Goal: Feedback & Contribution: Contribute content

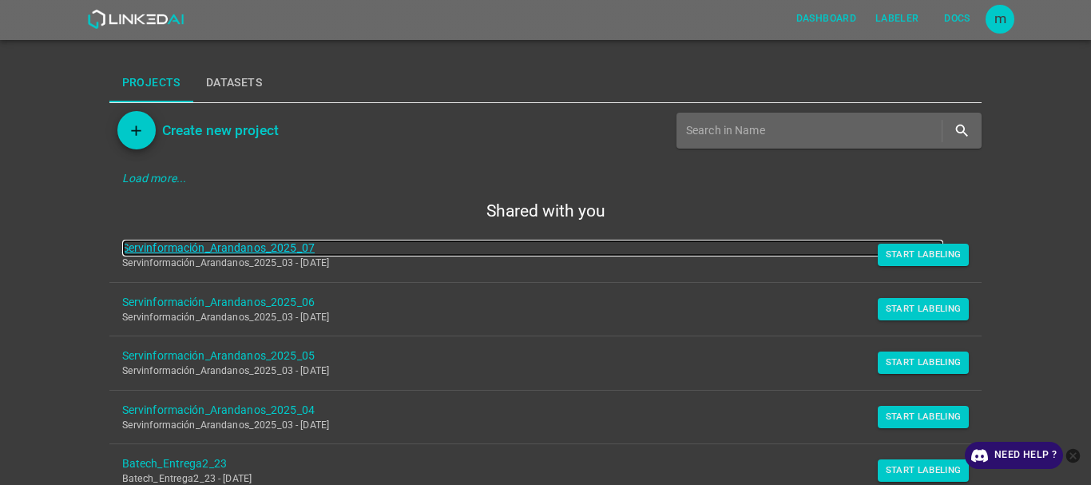
click at [287, 247] on link "Servinformación_Arandanos_2025_07" at bounding box center [533, 248] width 822 height 17
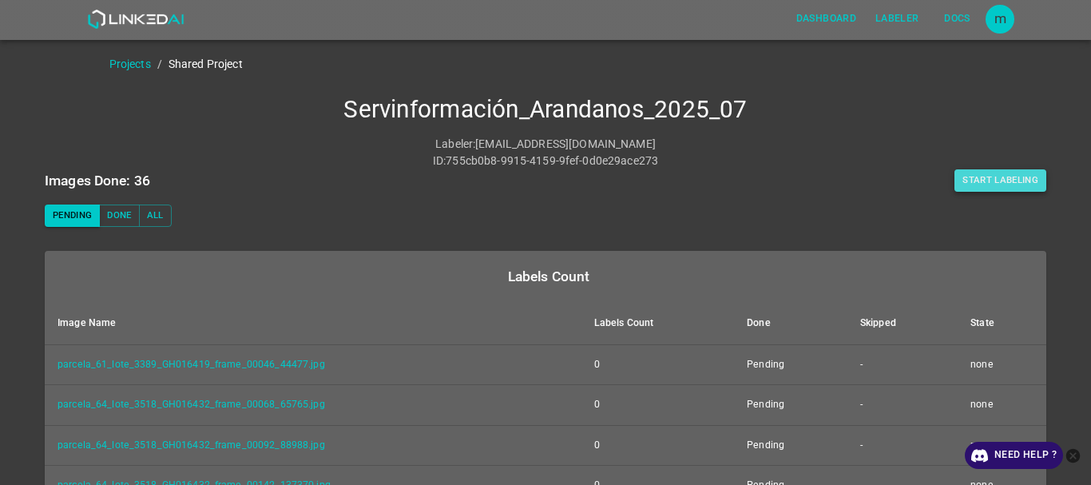
click at [986, 173] on button "Start Labeling" at bounding box center [1000, 180] width 92 height 22
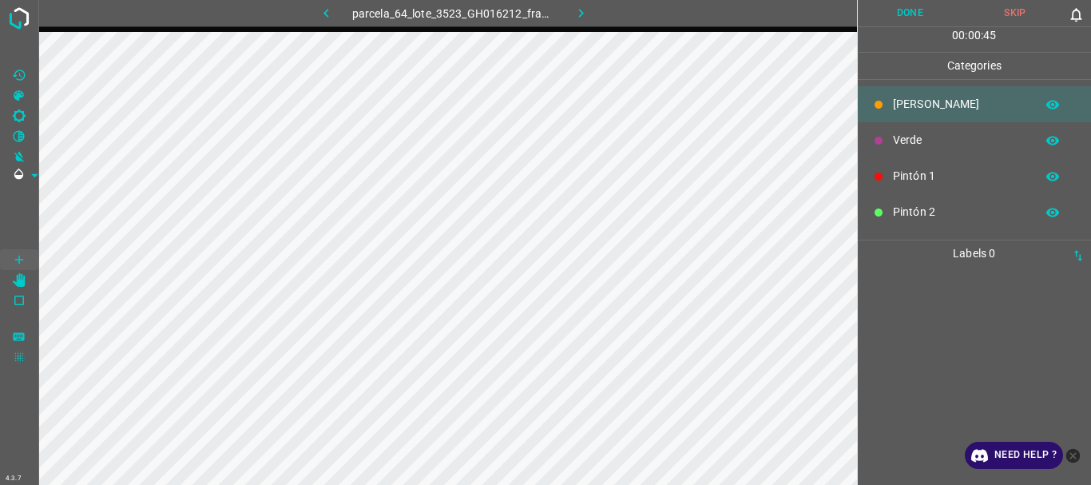
click at [903, 207] on p "Pintón 2" at bounding box center [960, 212] width 134 height 17
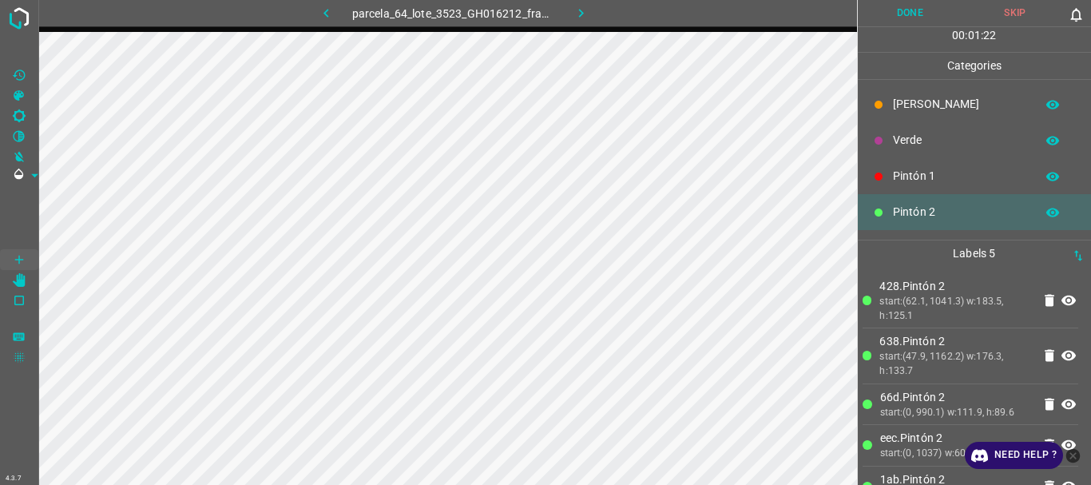
click at [902, 141] on p "Verde" at bounding box center [960, 140] width 134 height 17
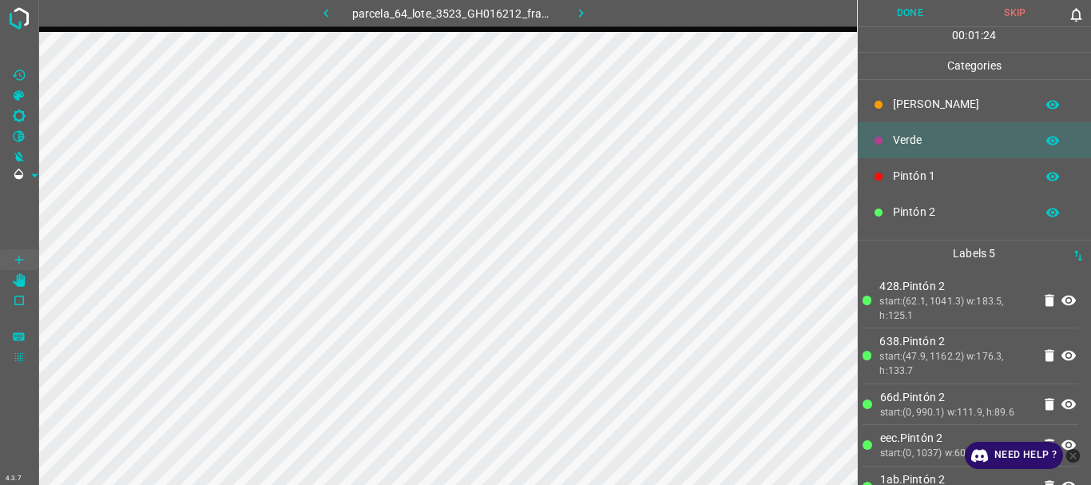
click at [910, 167] on div "Pintón 1" at bounding box center [975, 176] width 234 height 36
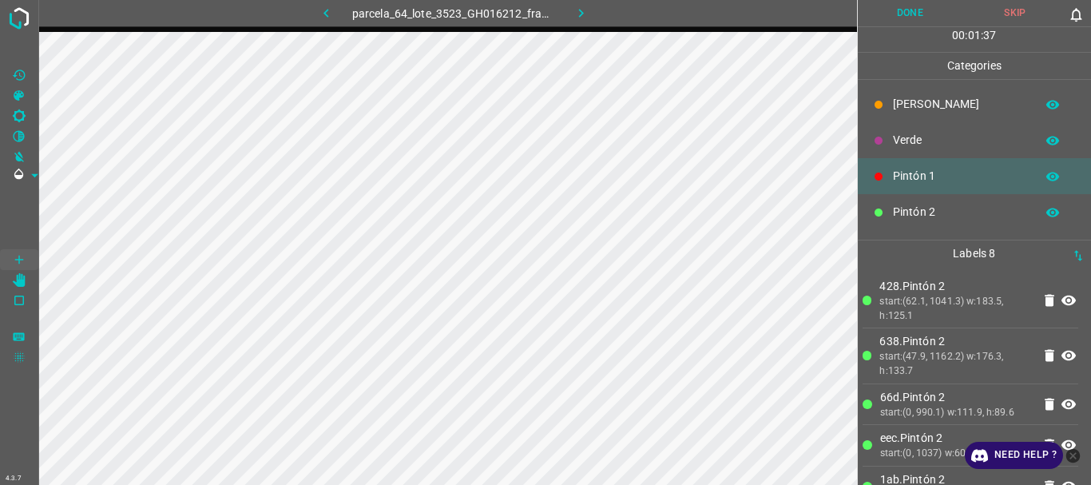
click at [917, 137] on p "Verde" at bounding box center [960, 140] width 134 height 17
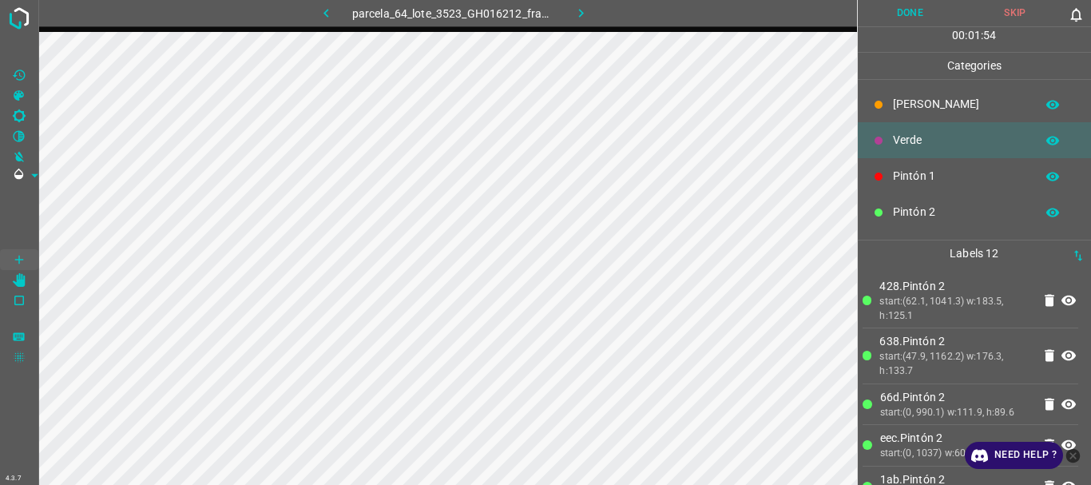
click at [911, 104] on p "Flor" at bounding box center [960, 104] width 134 height 17
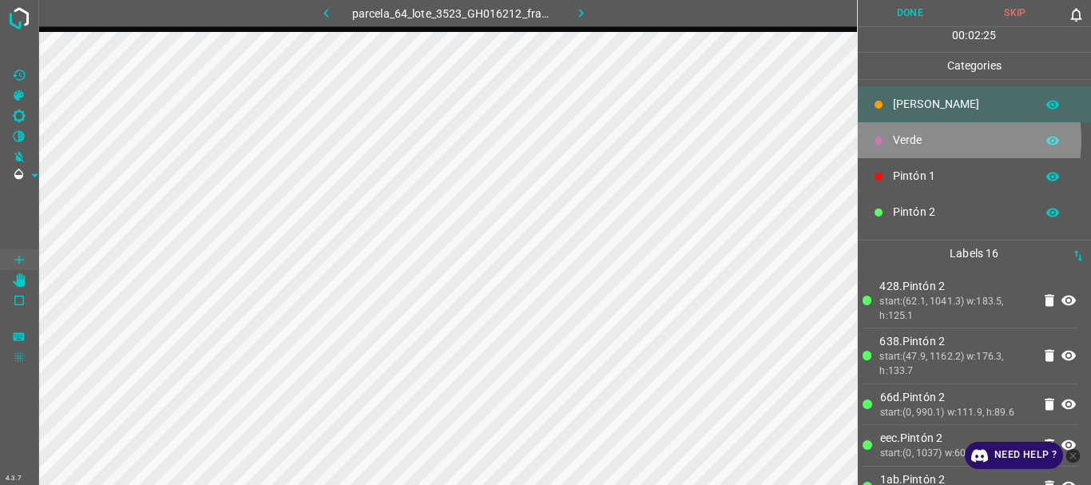
click at [931, 139] on p "Verde" at bounding box center [960, 140] width 134 height 17
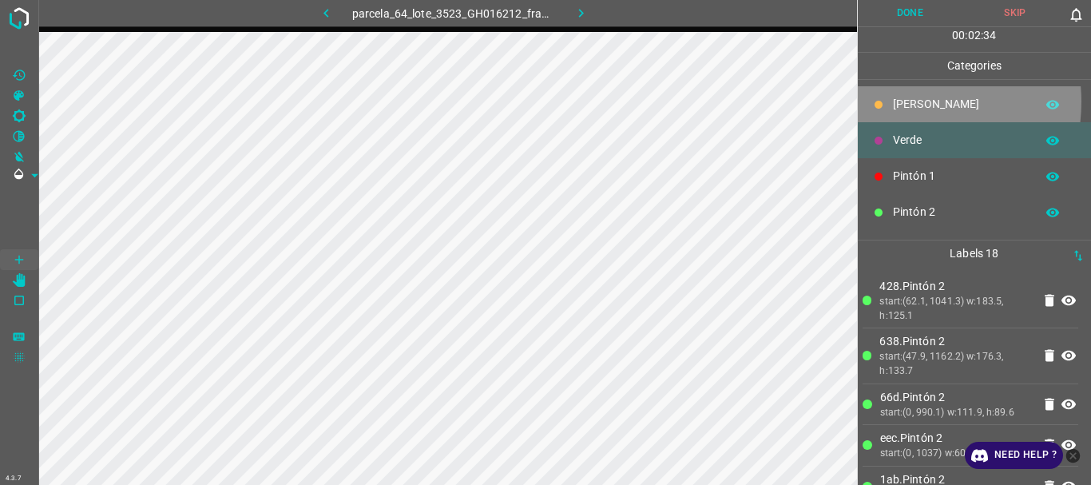
click at [896, 101] on p "Flor" at bounding box center [960, 104] width 134 height 17
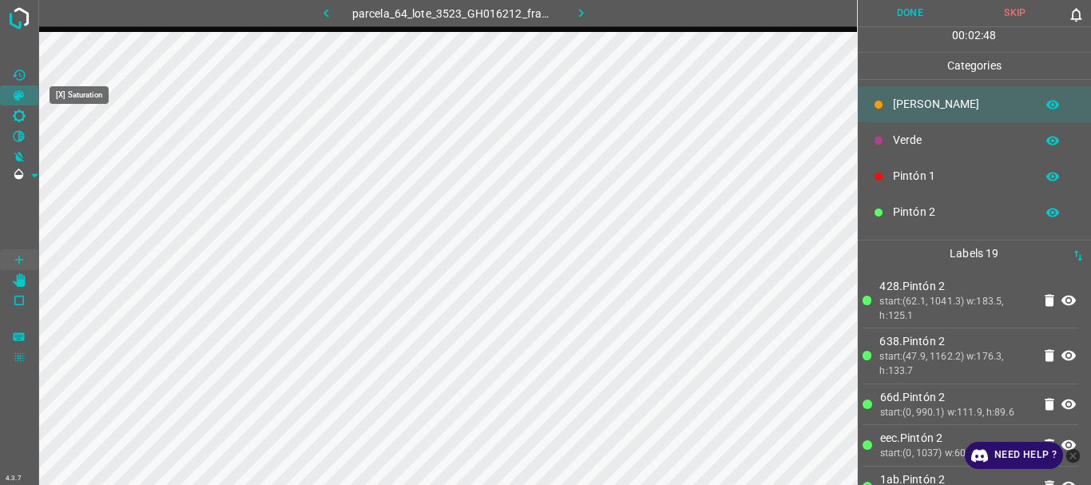
click at [18, 97] on icon "[X] Saturation" at bounding box center [19, 95] width 10 height 10
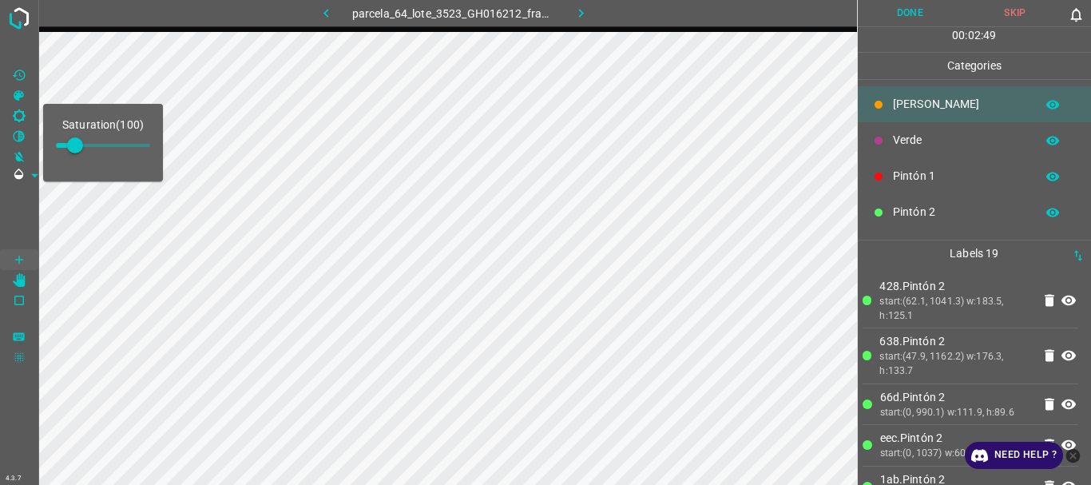
click at [83, 146] on span at bounding box center [75, 145] width 16 height 16
type input "178"
click at [882, 133] on div at bounding box center [878, 141] width 16 height 16
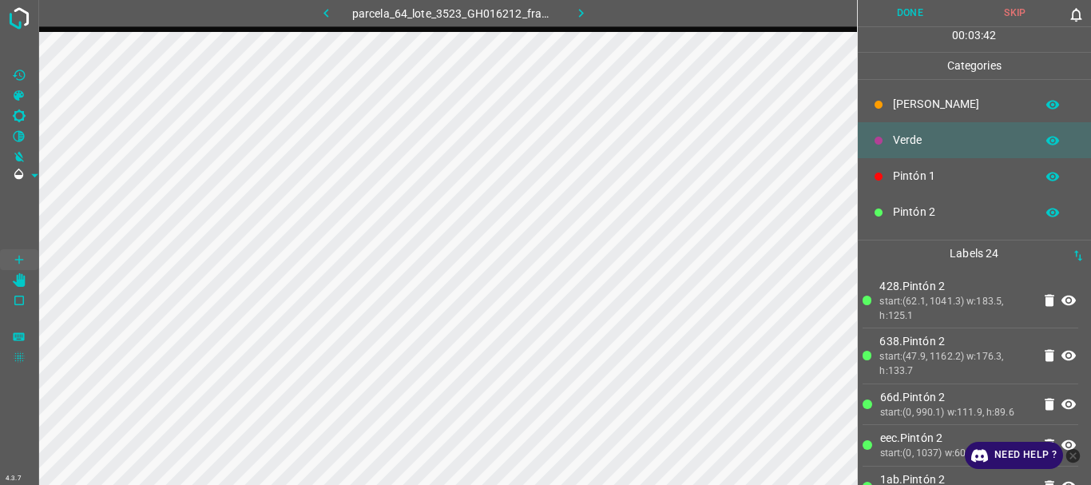
click at [897, 174] on p "Pintón 1" at bounding box center [960, 176] width 134 height 17
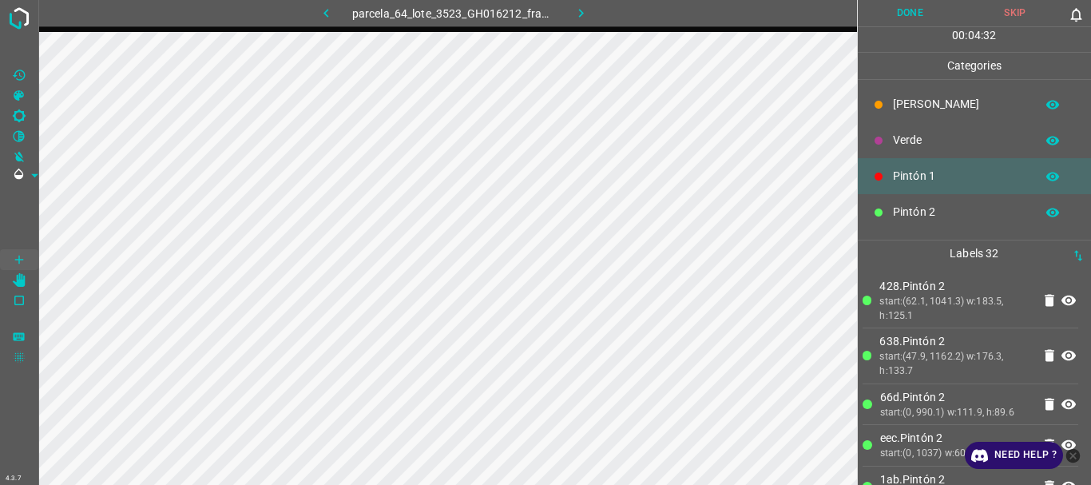
click at [906, 132] on p "Verde" at bounding box center [960, 140] width 134 height 17
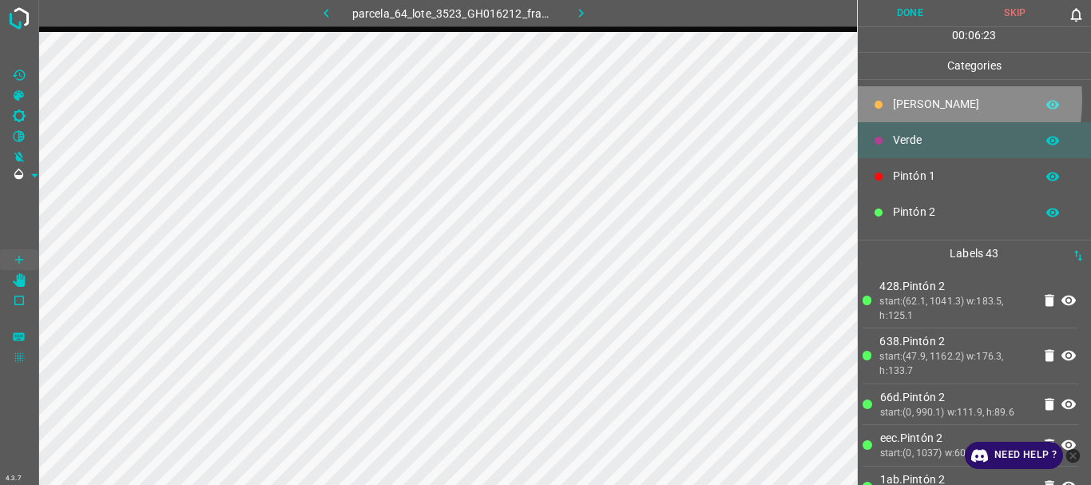
click at [915, 100] on p "Flor" at bounding box center [960, 104] width 134 height 17
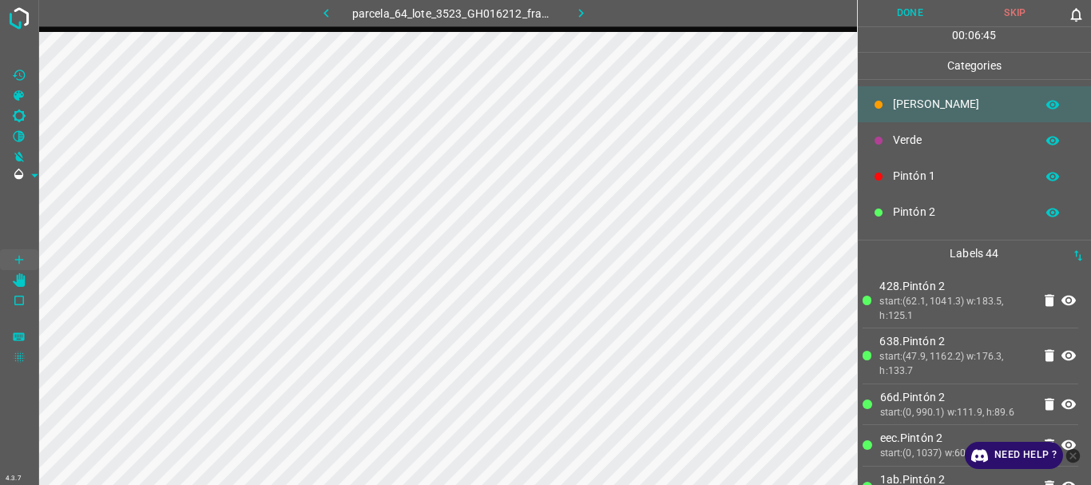
click at [897, 139] on p "Verde" at bounding box center [960, 140] width 134 height 17
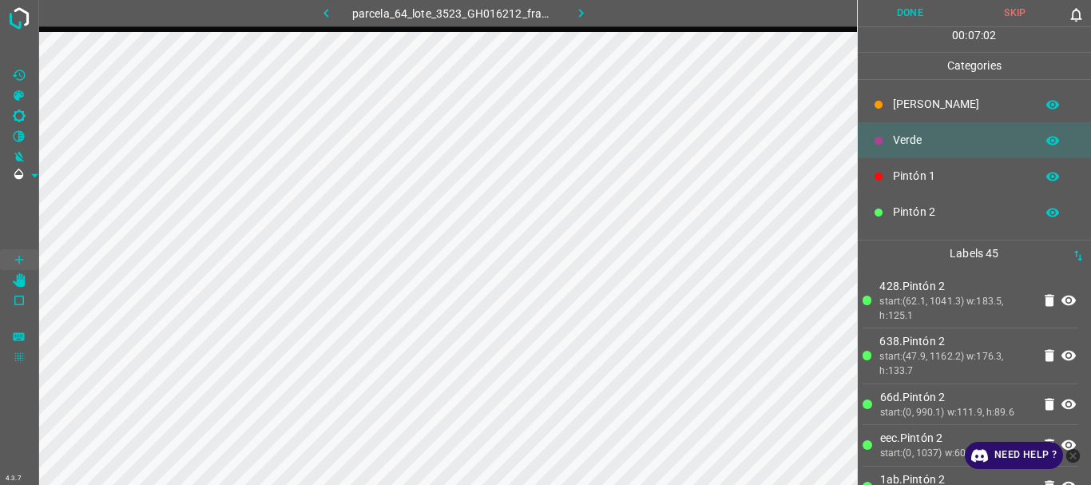
click at [896, 107] on p "Flor" at bounding box center [960, 104] width 134 height 17
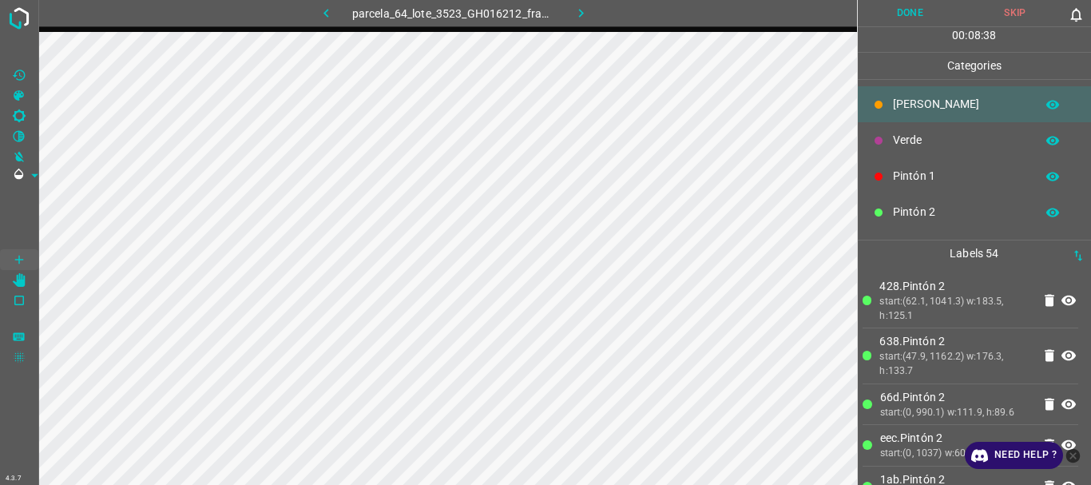
click at [915, 23] on button "Done" at bounding box center [910, 13] width 105 height 26
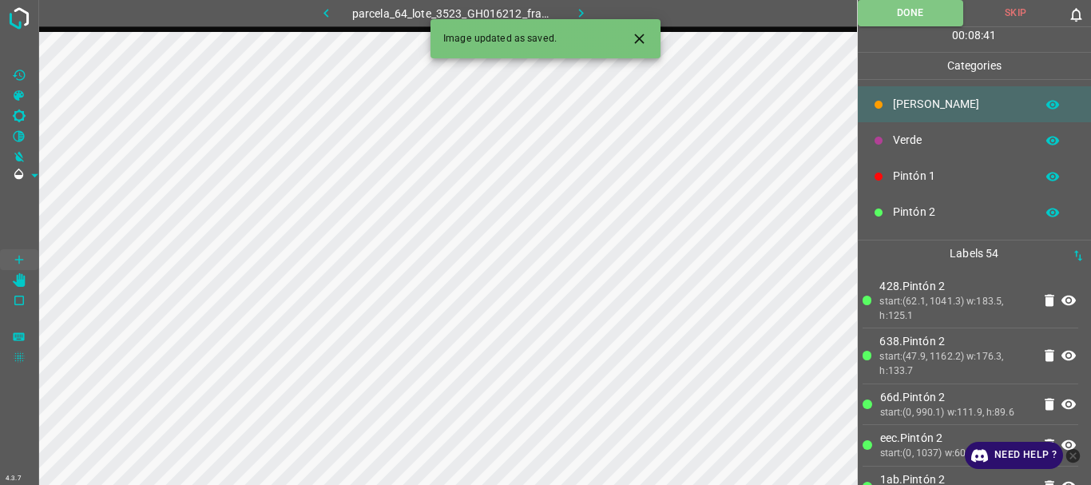
click at [578, 7] on icon "button" at bounding box center [581, 13] width 17 height 17
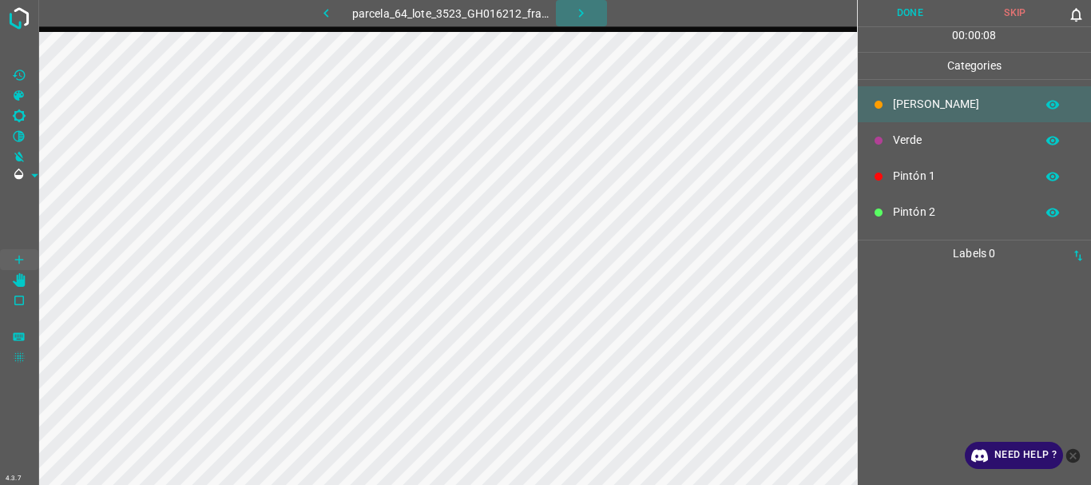
click at [581, 7] on icon "button" at bounding box center [581, 13] width 17 height 17
click at [585, 17] on icon "button" at bounding box center [581, 13] width 17 height 17
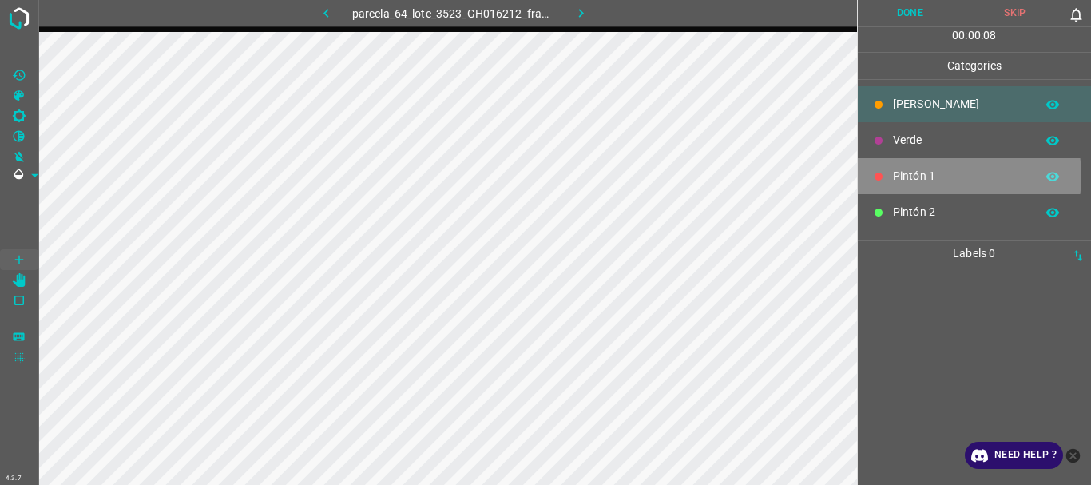
click at [939, 176] on p "Pintón 1" at bounding box center [960, 176] width 134 height 17
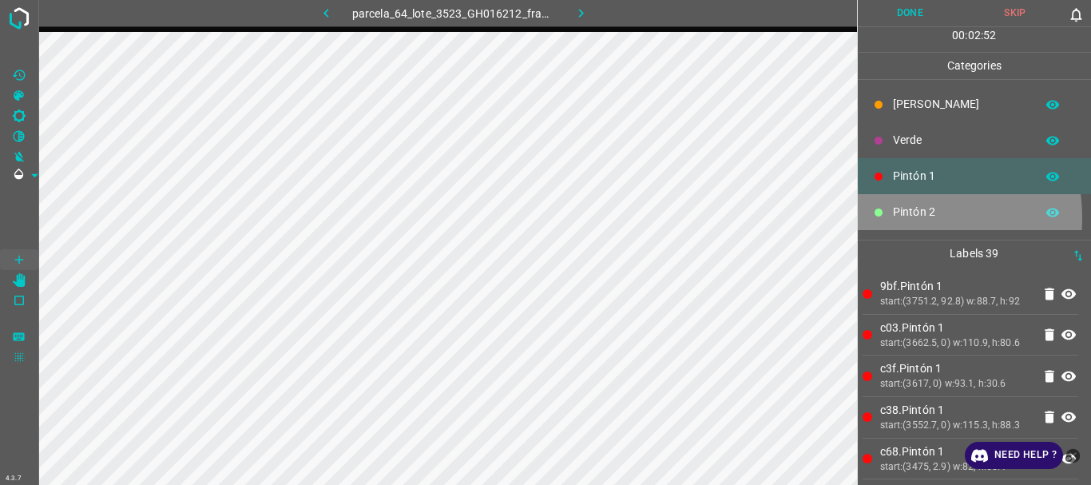
click at [894, 218] on p "Pintón 2" at bounding box center [960, 212] width 134 height 17
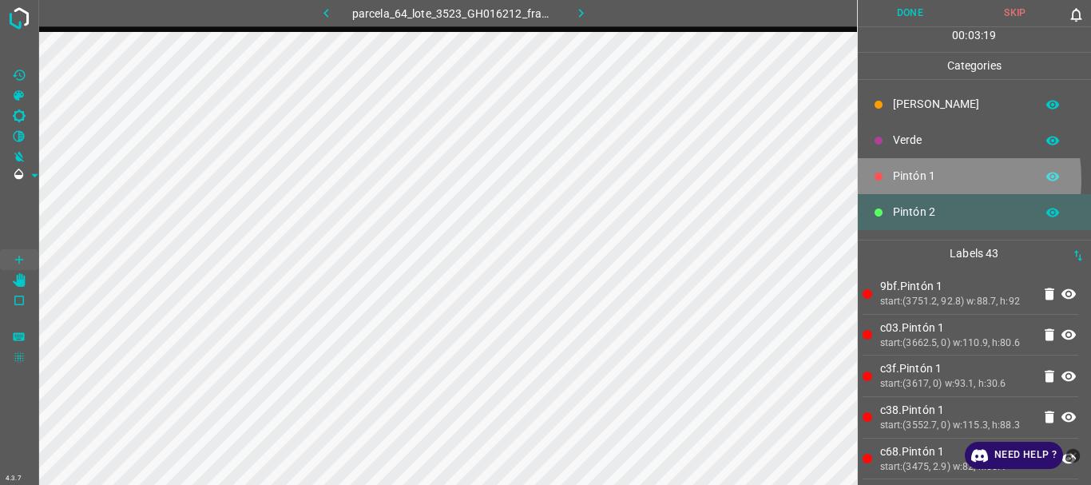
click at [913, 179] on p "Pintón 1" at bounding box center [960, 176] width 134 height 17
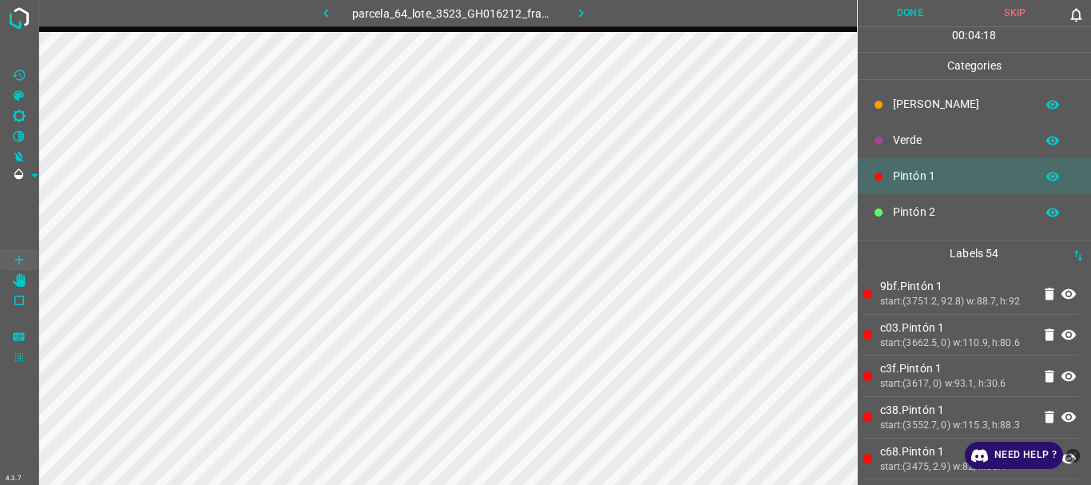
scroll to position [141, 0]
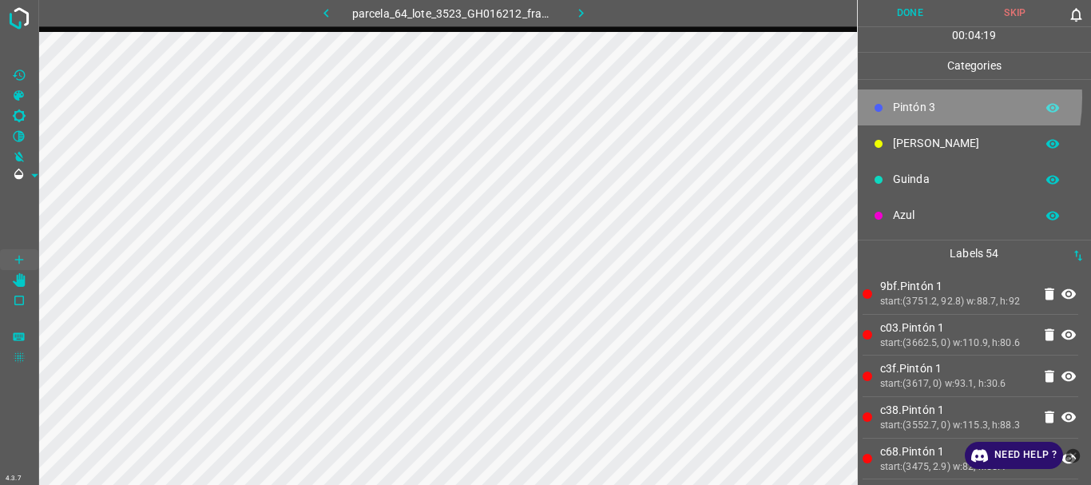
click at [895, 97] on div "Pintón 3" at bounding box center [975, 107] width 234 height 36
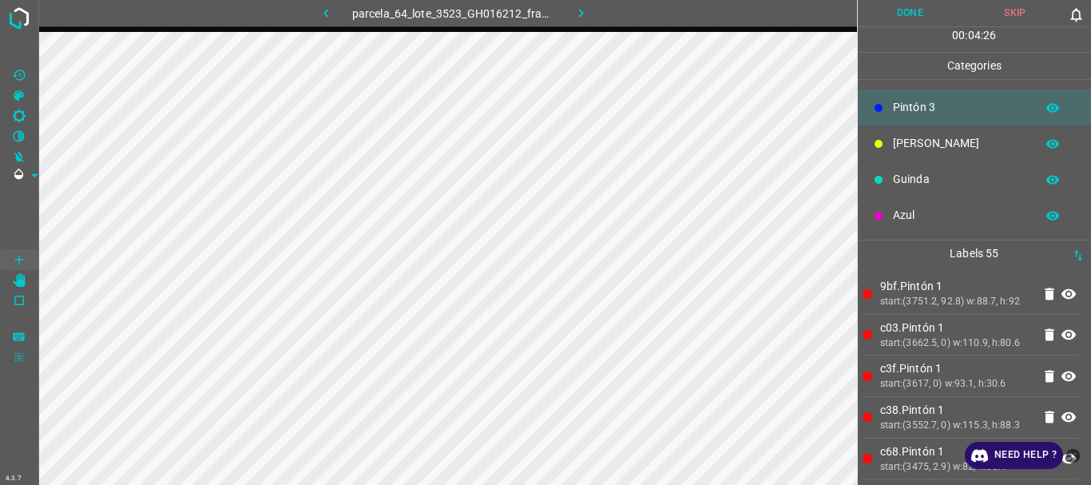
scroll to position [0, 0]
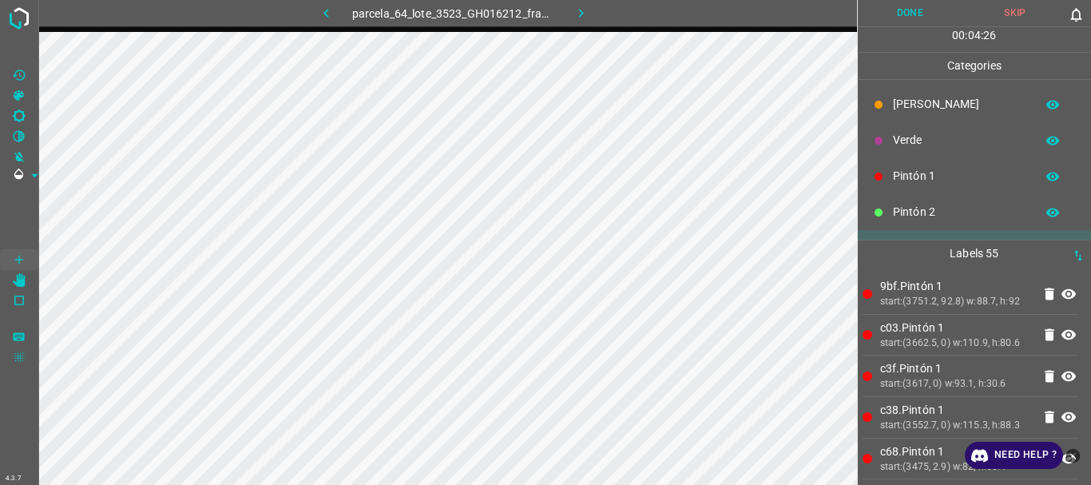
click at [893, 209] on p "Pintón 2" at bounding box center [960, 212] width 134 height 17
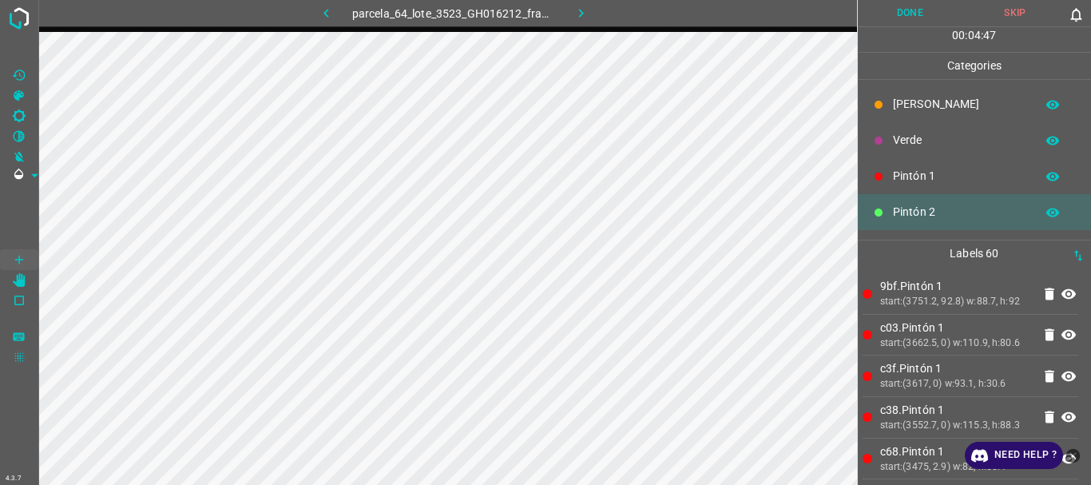
scroll to position [141, 0]
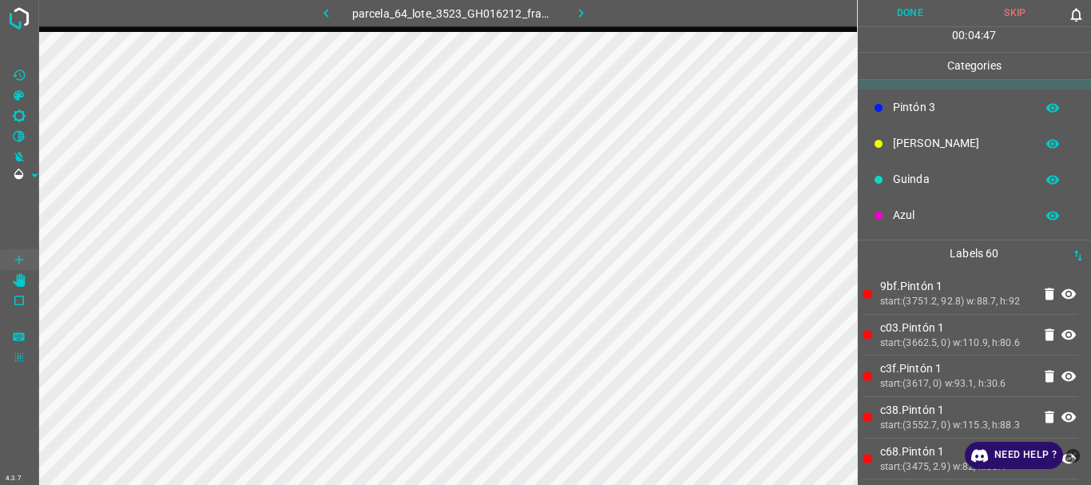
click at [895, 101] on p "Pintón 3" at bounding box center [960, 107] width 134 height 17
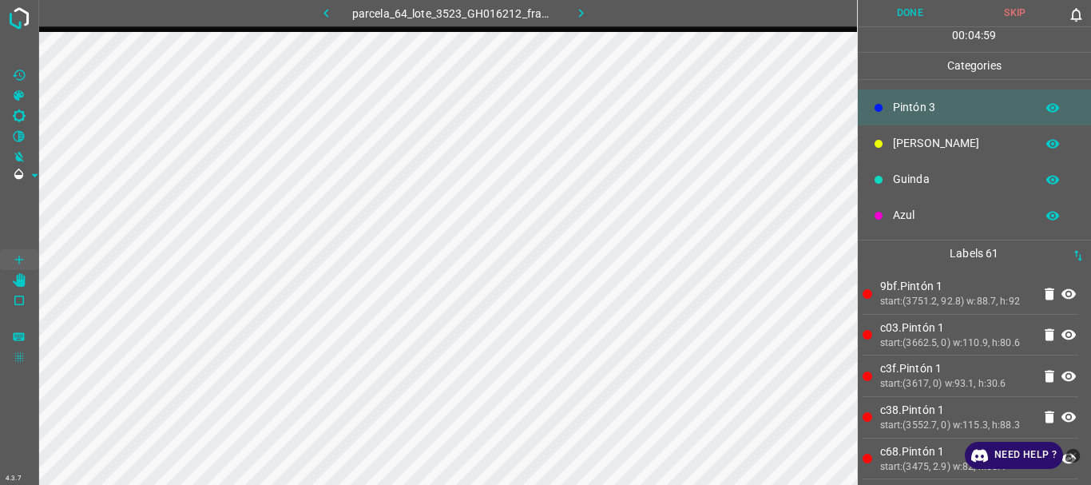
scroll to position [0, 0]
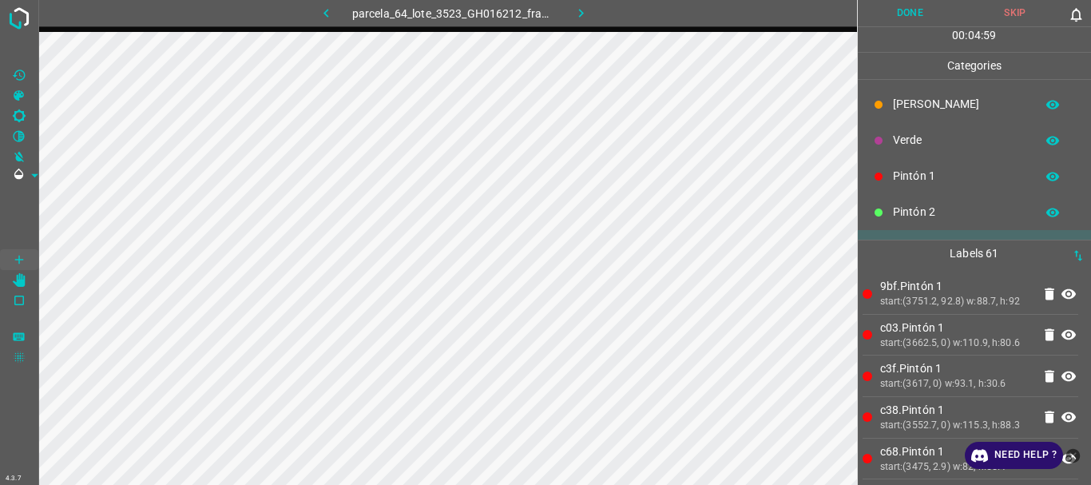
click at [898, 204] on div "Pintón 2" at bounding box center [975, 212] width 234 height 36
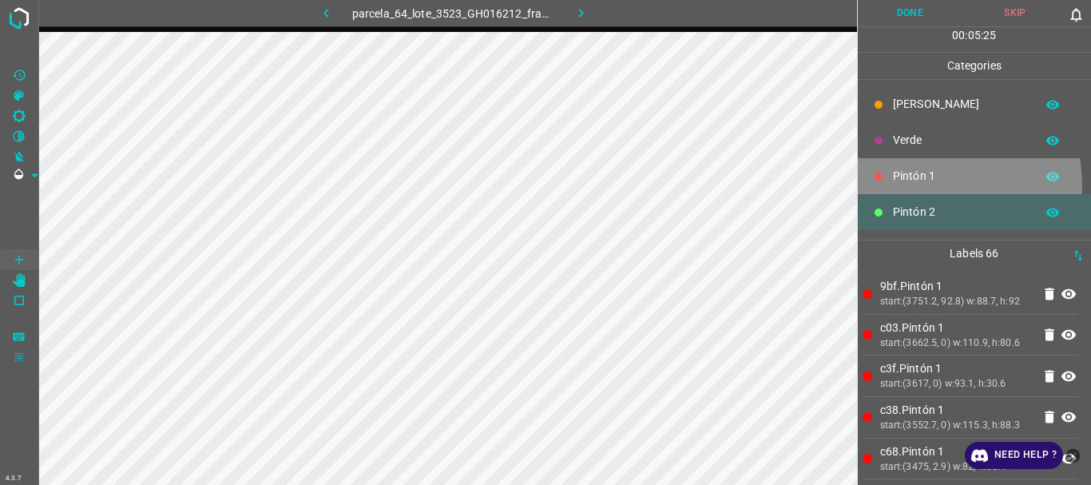
click at [906, 185] on div "Pintón 1" at bounding box center [975, 176] width 234 height 36
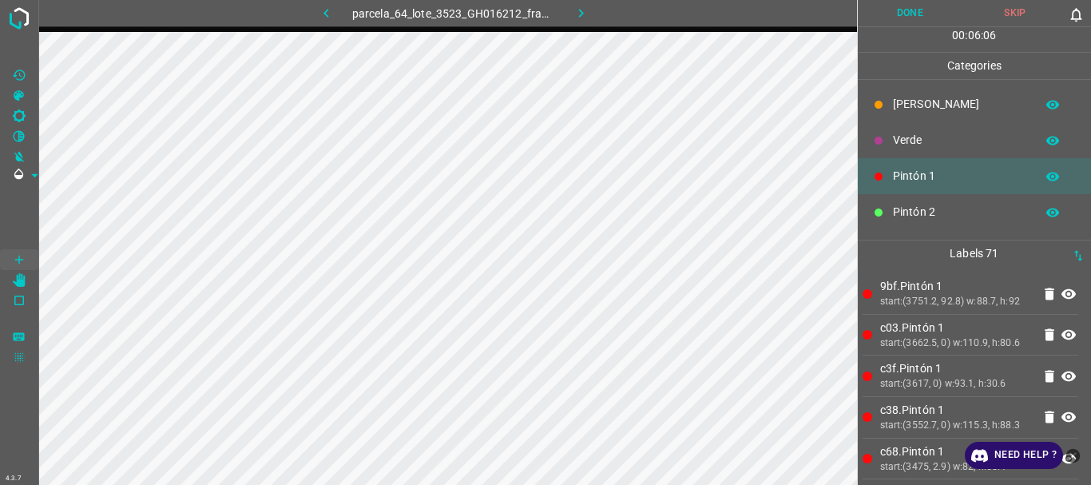
click at [930, 132] on p "Verde" at bounding box center [960, 140] width 134 height 17
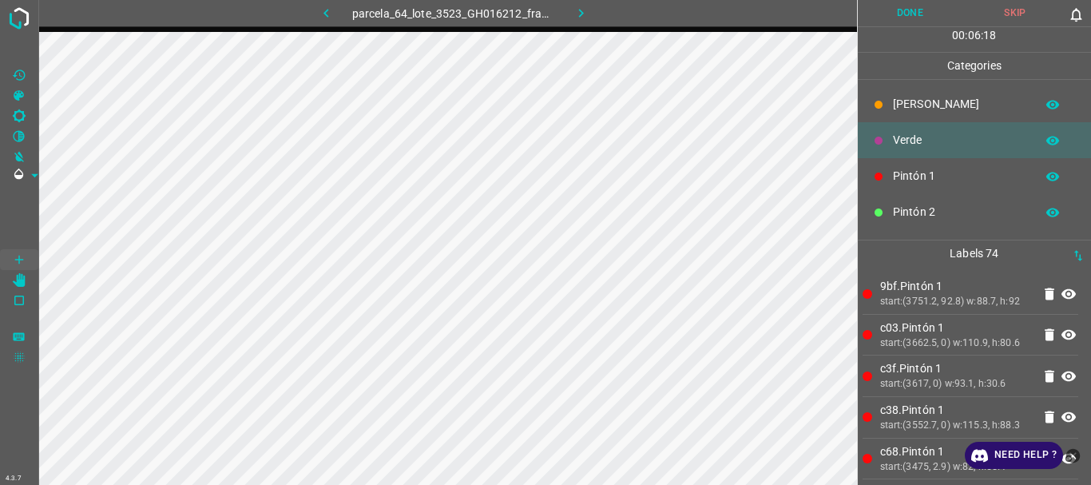
click at [910, 173] on p "Pintón 1" at bounding box center [960, 176] width 134 height 17
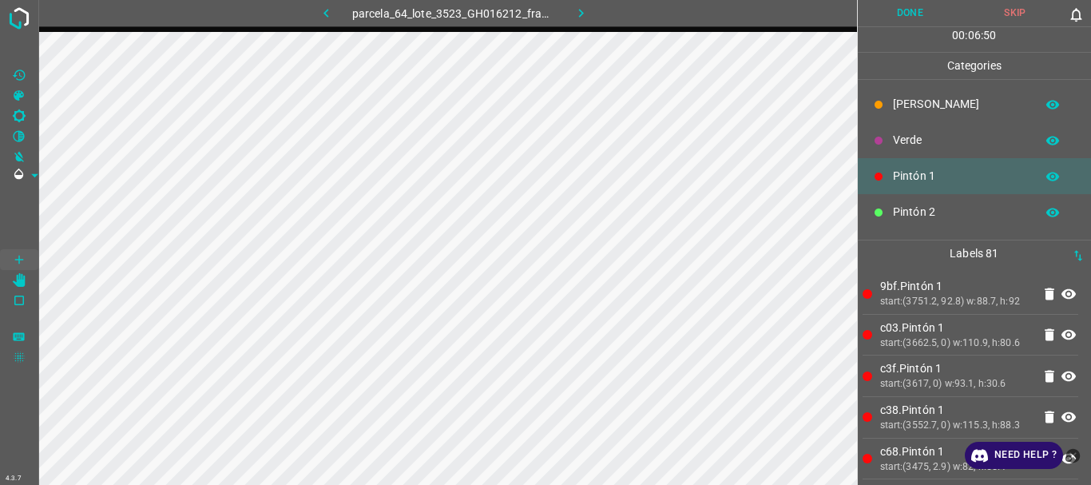
click at [902, 212] on p "Pintón 2" at bounding box center [960, 212] width 134 height 17
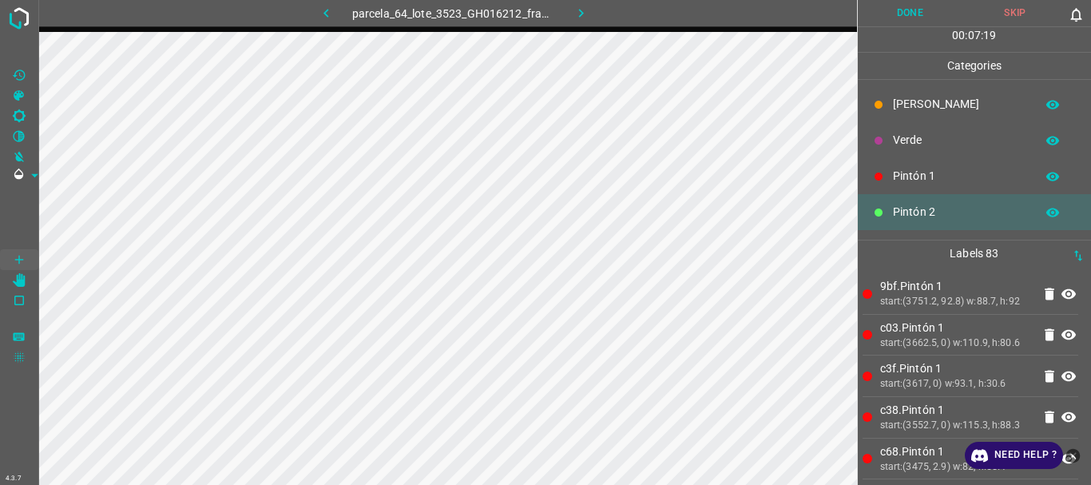
click at [887, 104] on div "Flor" at bounding box center [975, 104] width 234 height 36
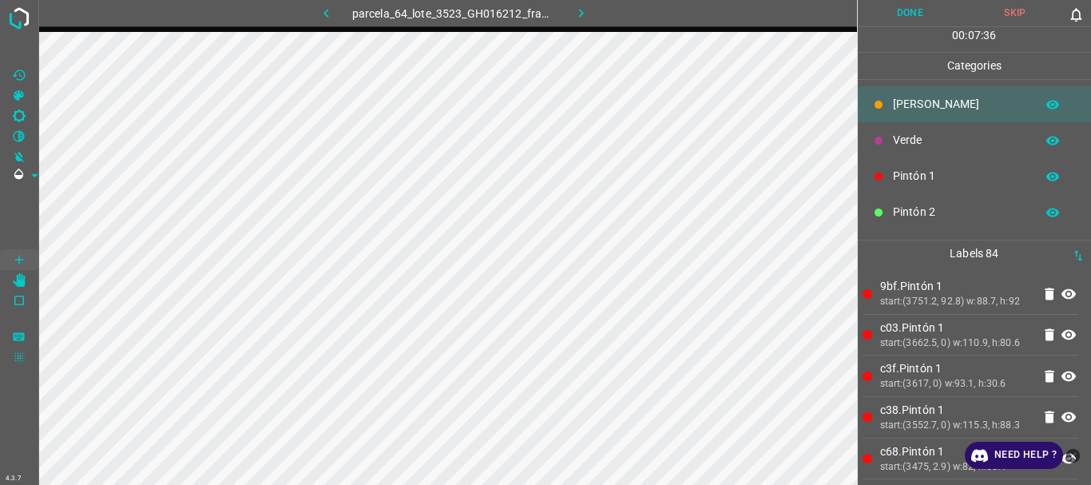
click at [898, 146] on p "Verde" at bounding box center [960, 140] width 134 height 17
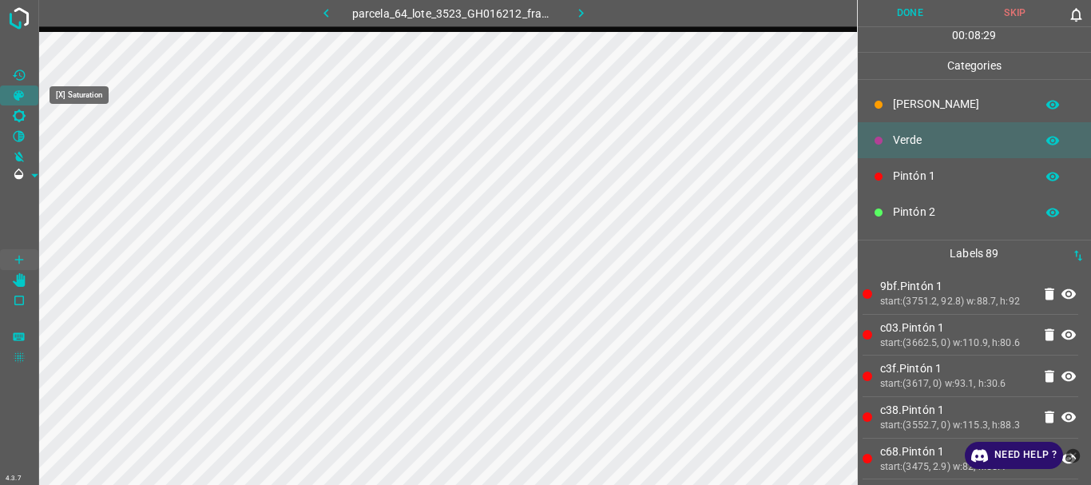
click at [18, 96] on icon "[X] Saturation" at bounding box center [19, 95] width 10 height 10
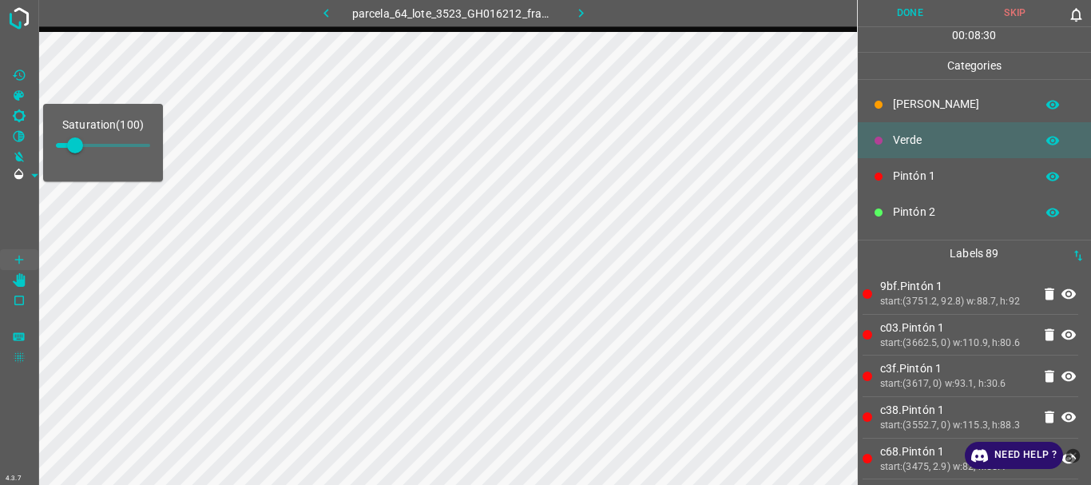
click at [93, 145] on span at bounding box center [103, 145] width 94 height 3
click at [101, 148] on span at bounding box center [93, 145] width 16 height 16
type input "258"
click at [12, 200] on span at bounding box center [19, 217] width 38 height 64
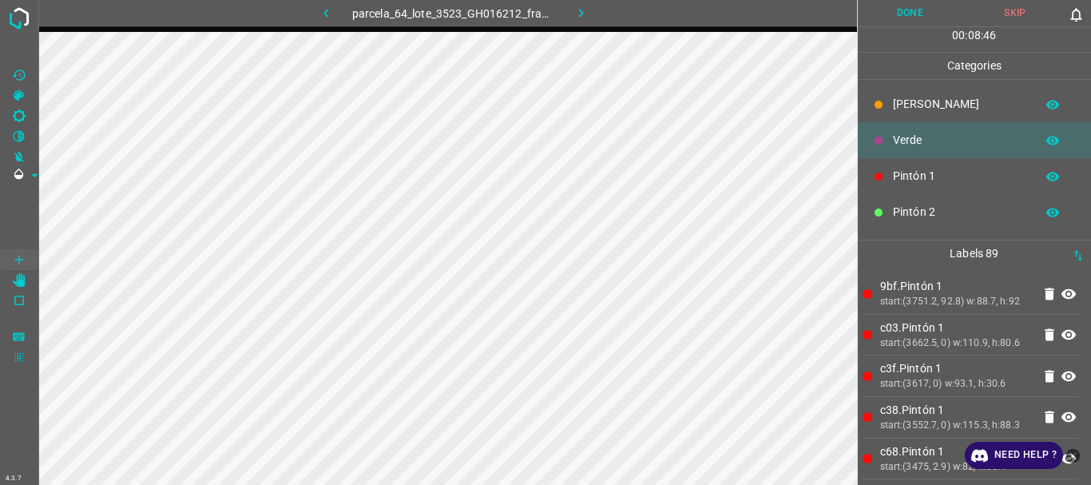
scroll to position [141, 0]
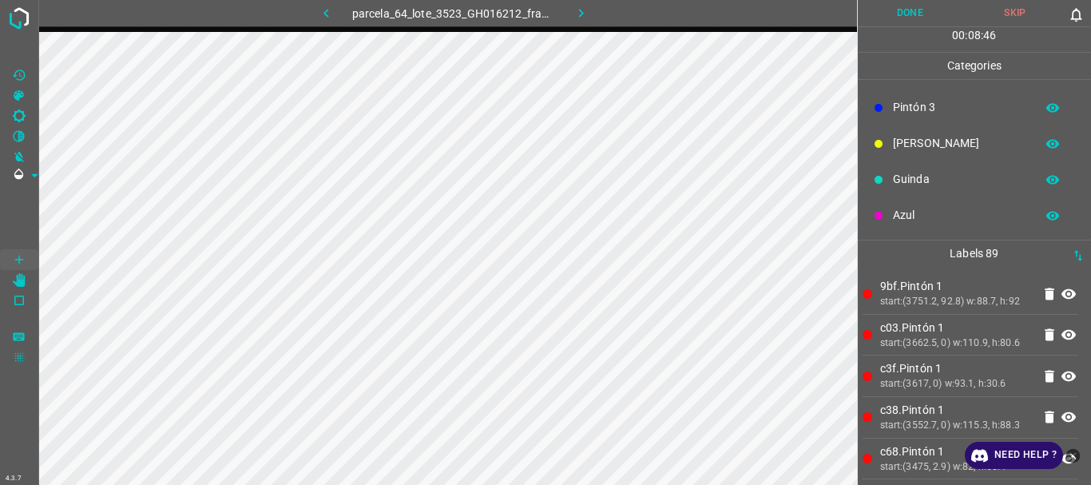
click at [914, 104] on p "Pintón 3" at bounding box center [960, 107] width 134 height 17
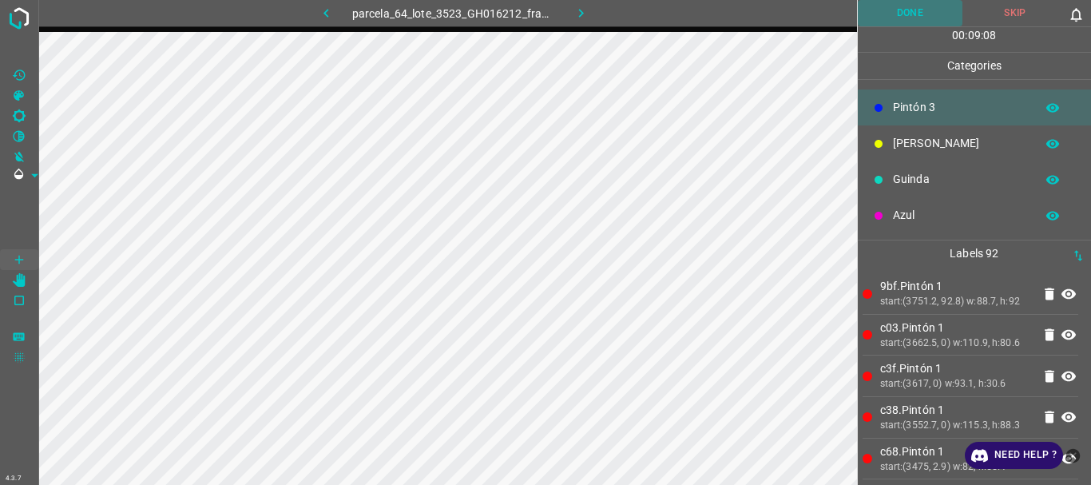
click at [898, 13] on button "Done" at bounding box center [910, 13] width 105 height 26
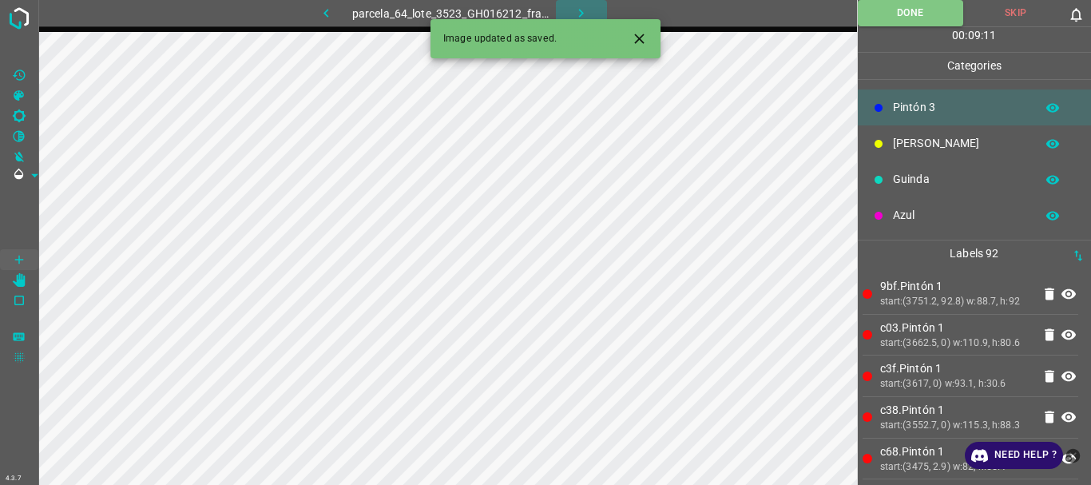
click at [577, 15] on icon "button" at bounding box center [581, 13] width 17 height 17
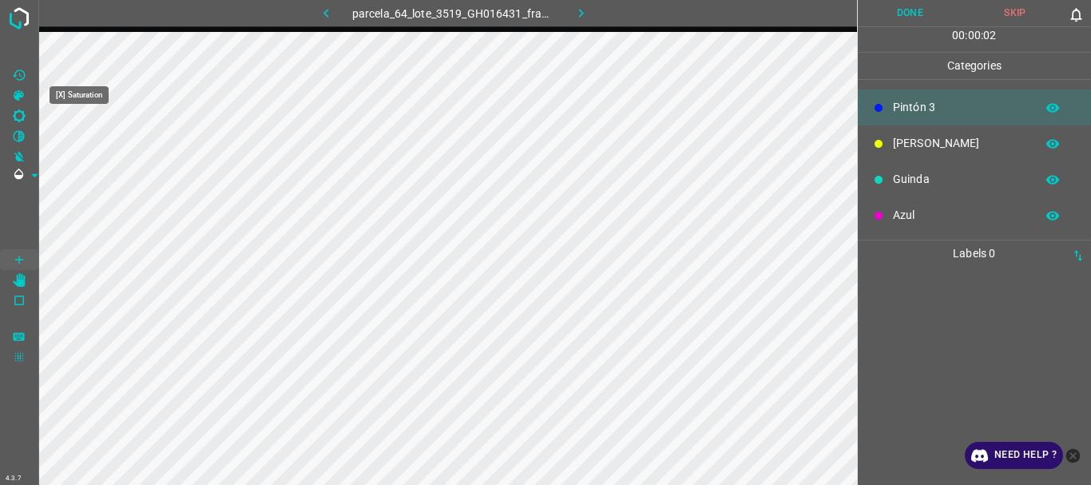
click at [21, 95] on icon "[X] Saturation" at bounding box center [19, 95] width 10 height 10
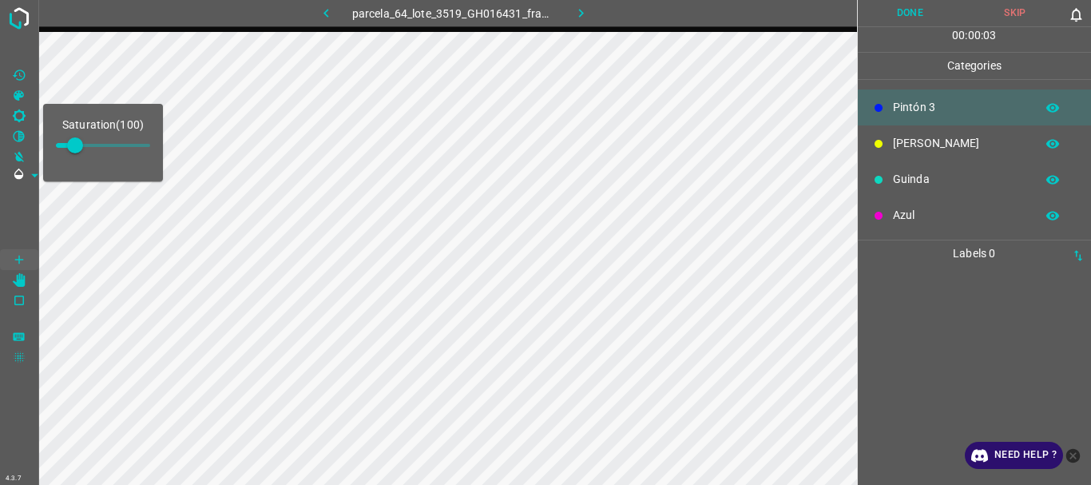
click at [97, 141] on span at bounding box center [103, 145] width 94 height 24
type input "220"
click at [20, 203] on span at bounding box center [19, 217] width 38 height 64
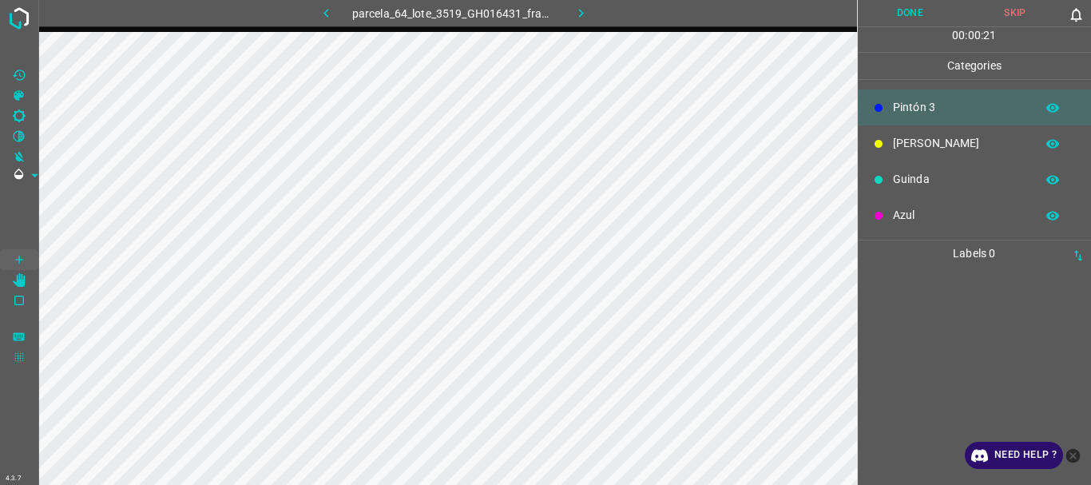
click at [922, 218] on p "Azul" at bounding box center [960, 215] width 134 height 17
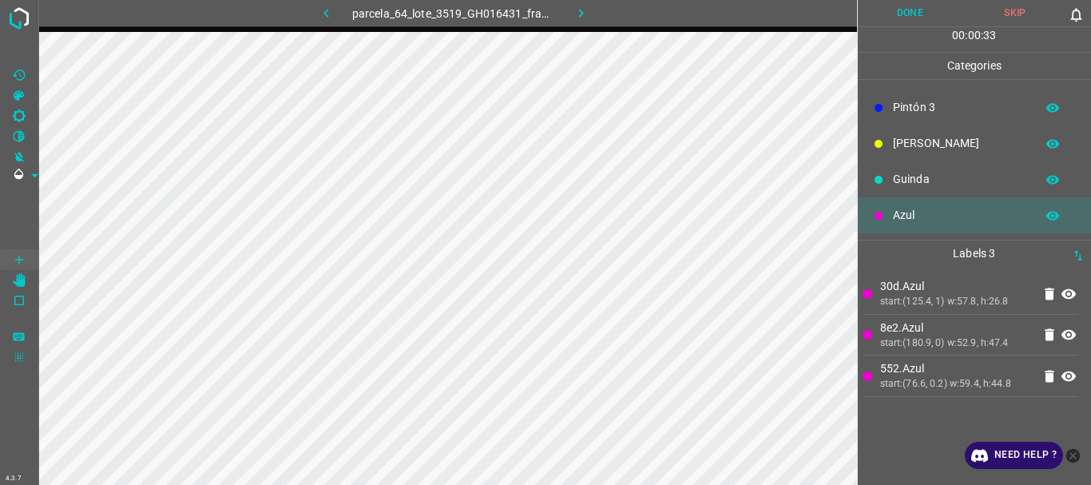
scroll to position [0, 0]
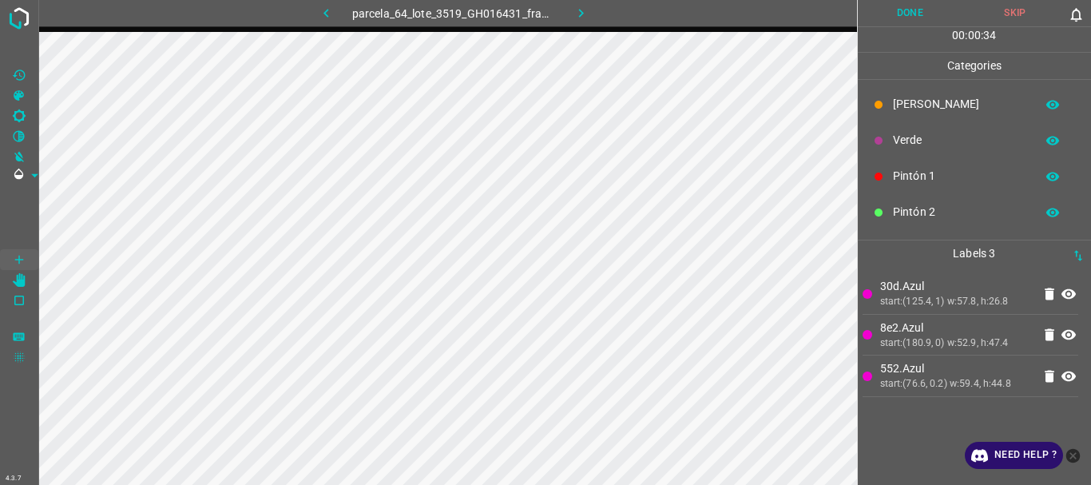
click at [904, 172] on div "Pintón 1" at bounding box center [975, 176] width 234 height 36
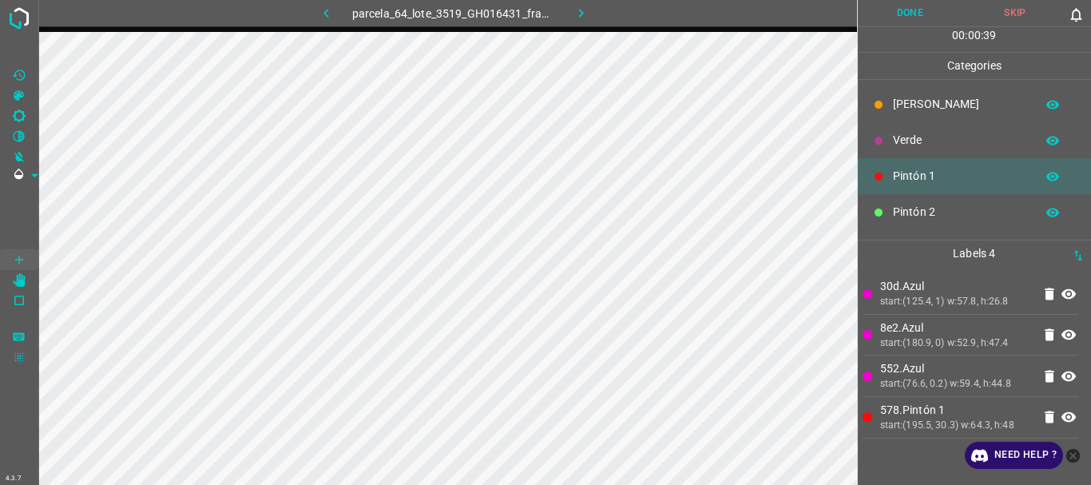
scroll to position [141, 0]
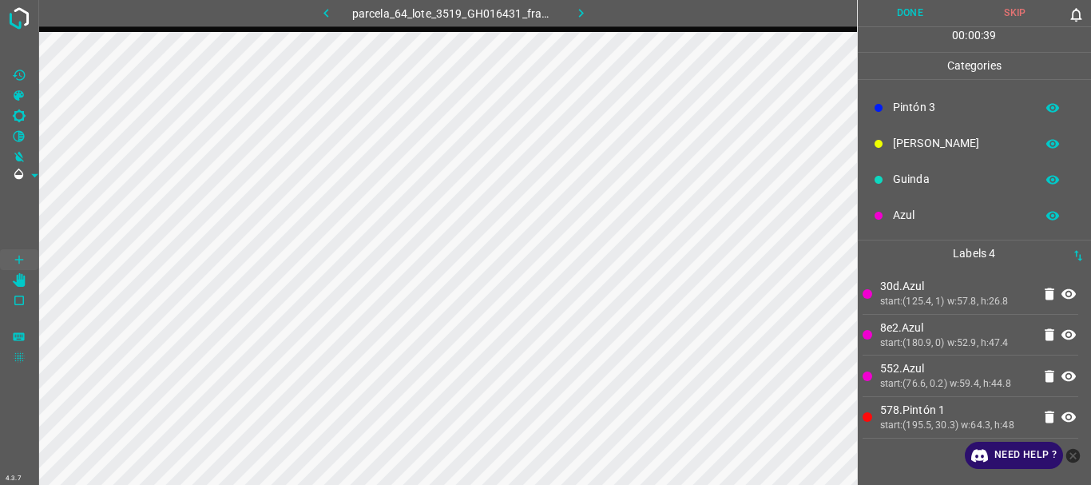
click at [920, 147] on p "Rosado" at bounding box center [960, 143] width 134 height 17
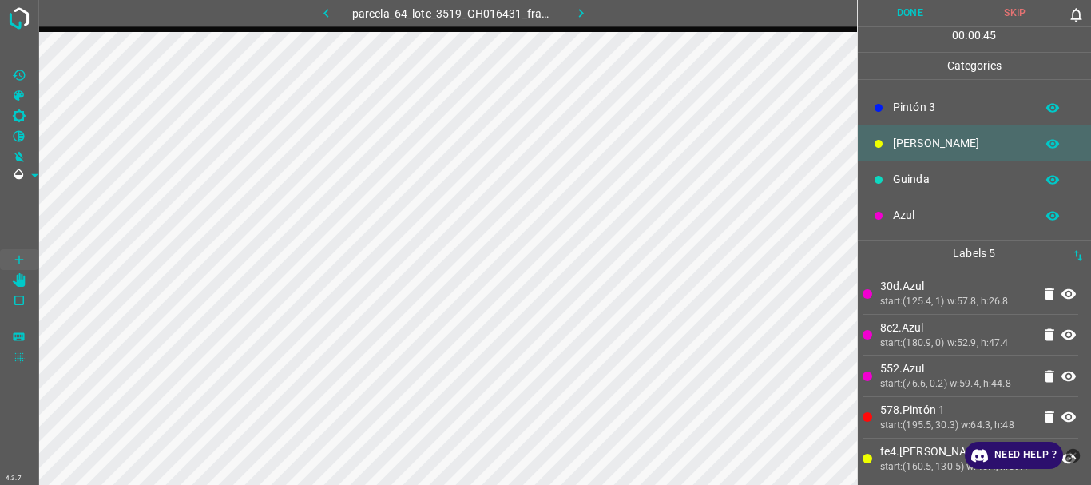
scroll to position [0, 0]
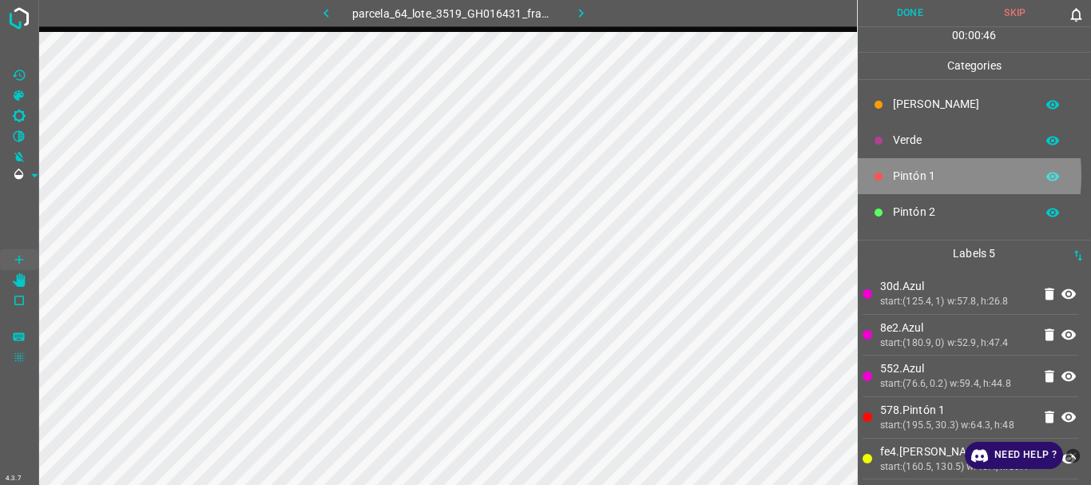
click at [907, 175] on p "Pintón 1" at bounding box center [960, 176] width 134 height 17
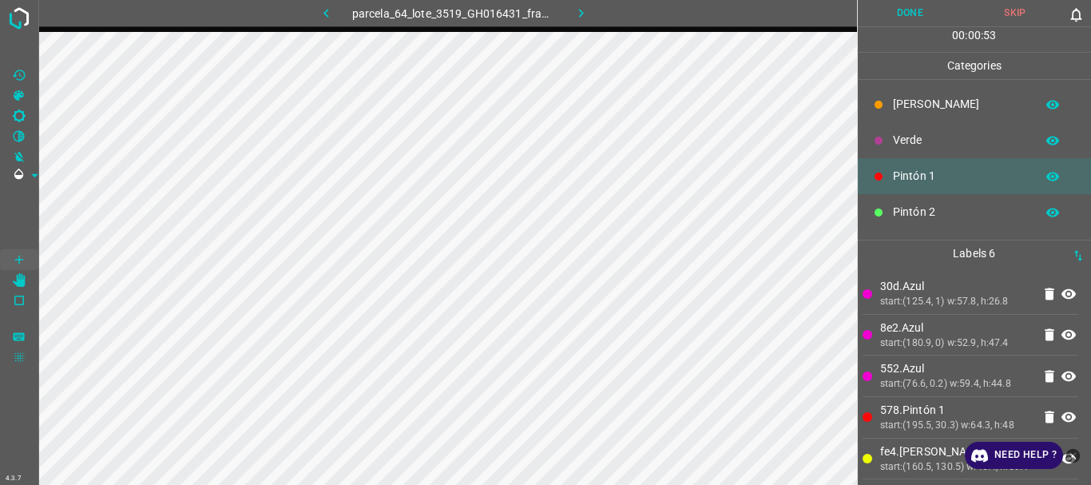
scroll to position [141, 0]
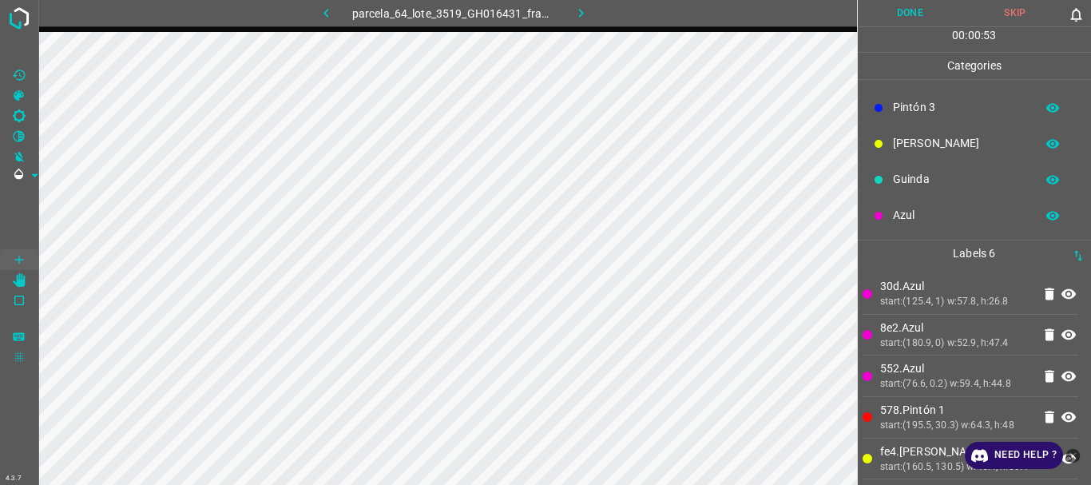
click at [910, 210] on p "Azul" at bounding box center [960, 215] width 134 height 17
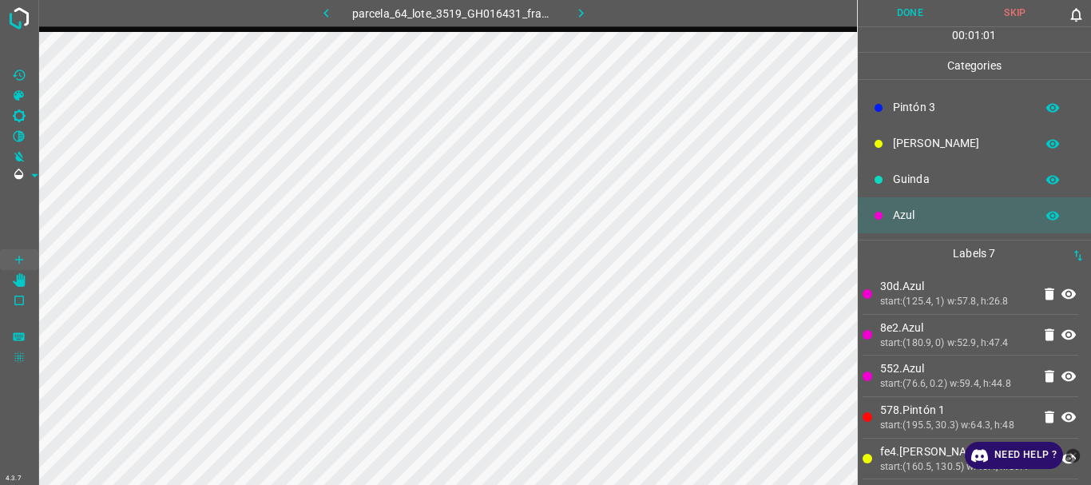
scroll to position [0, 0]
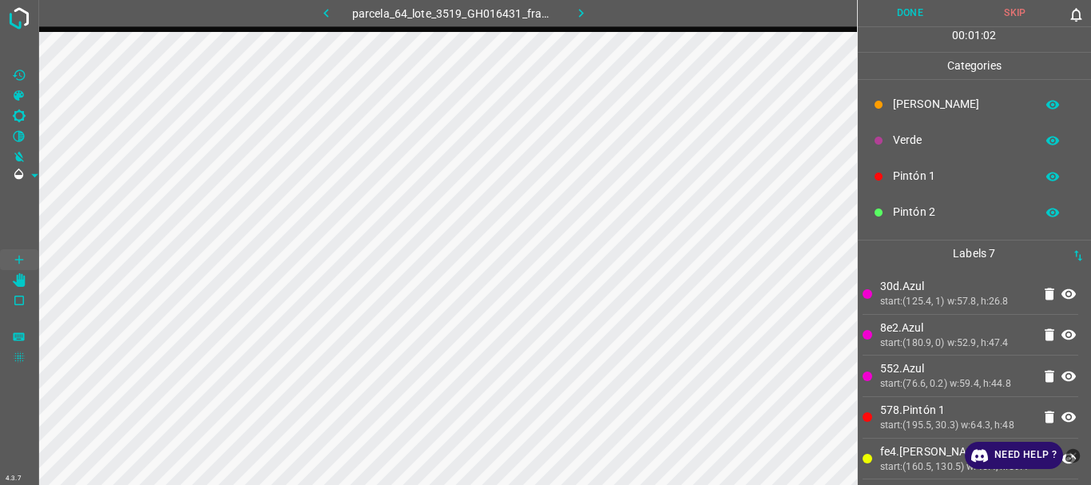
click at [897, 205] on p "Pintón 2" at bounding box center [960, 212] width 134 height 17
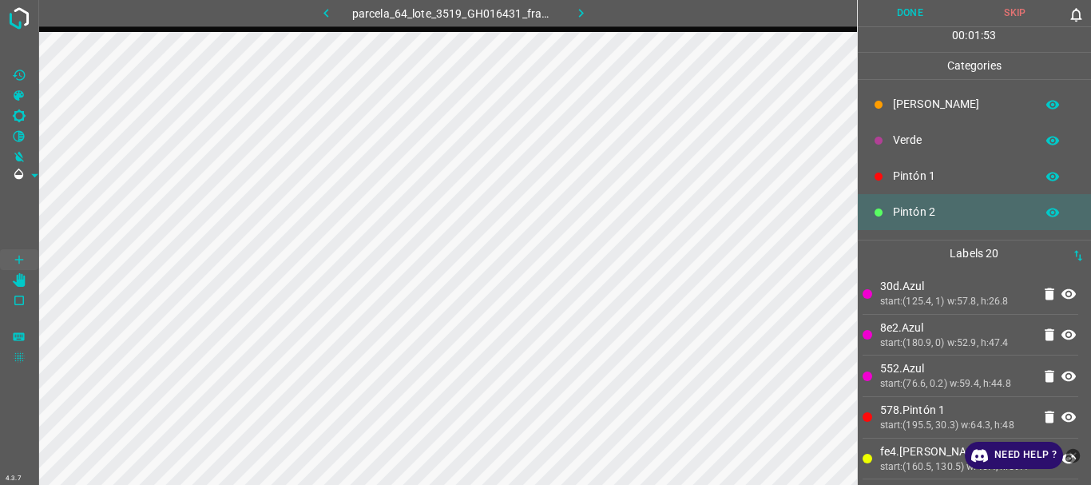
scroll to position [141, 0]
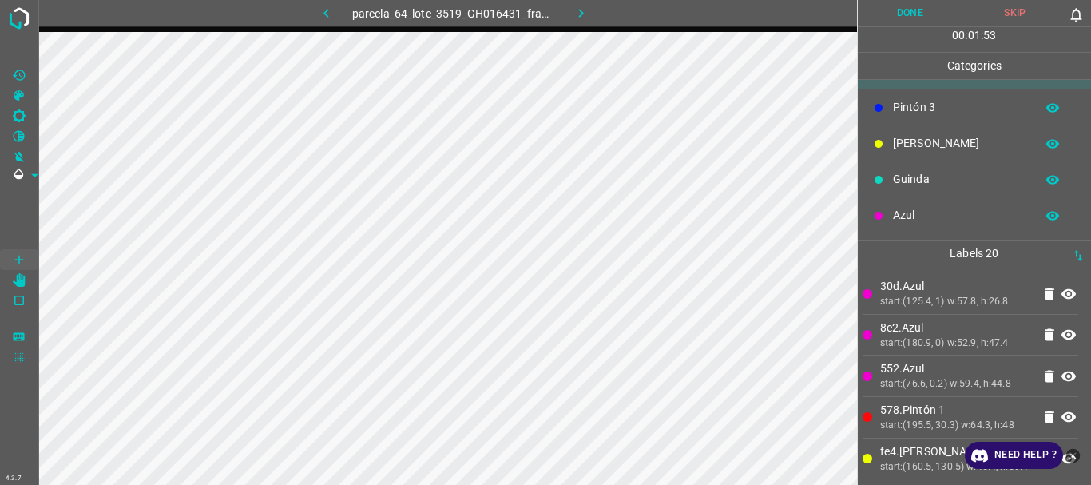
click at [917, 208] on p "Azul" at bounding box center [960, 215] width 134 height 17
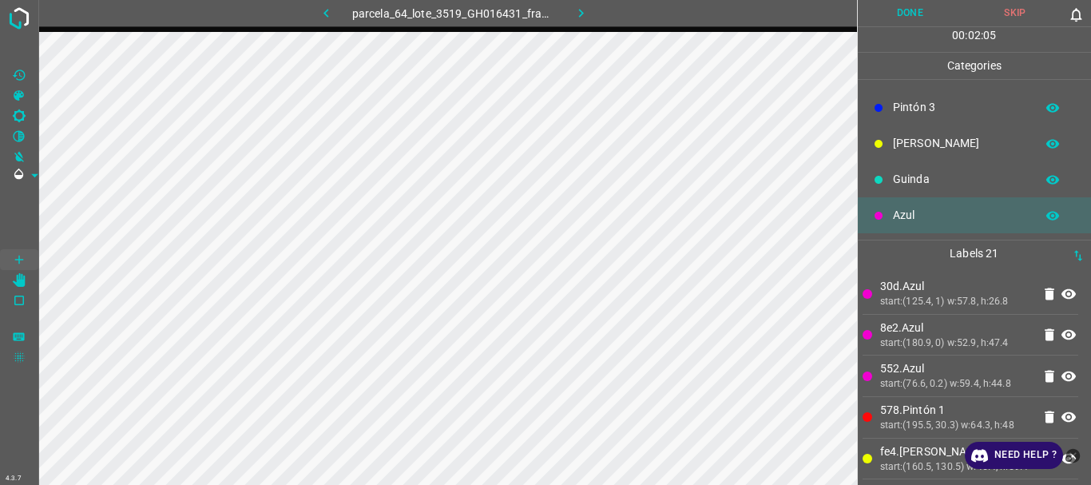
scroll to position [0, 0]
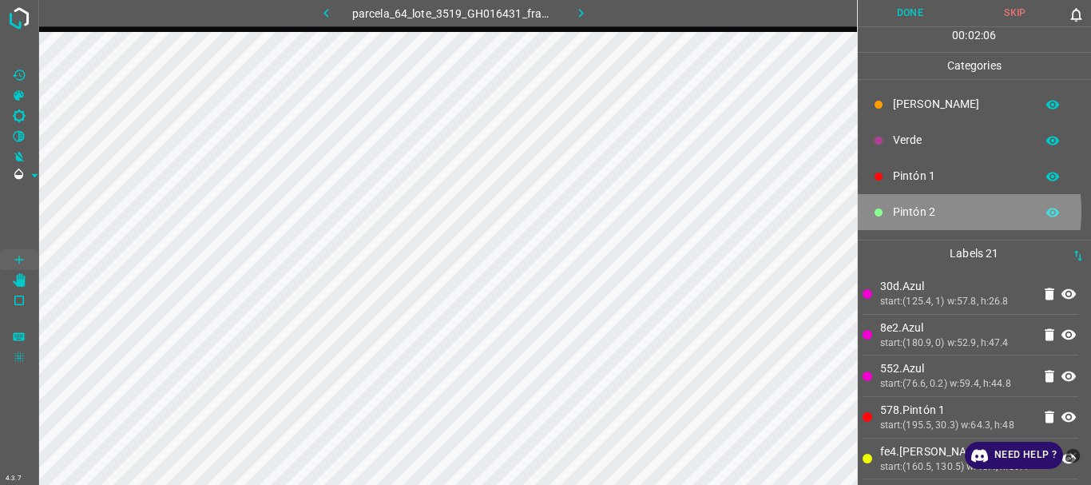
click at [910, 212] on p "Pintón 2" at bounding box center [960, 212] width 134 height 17
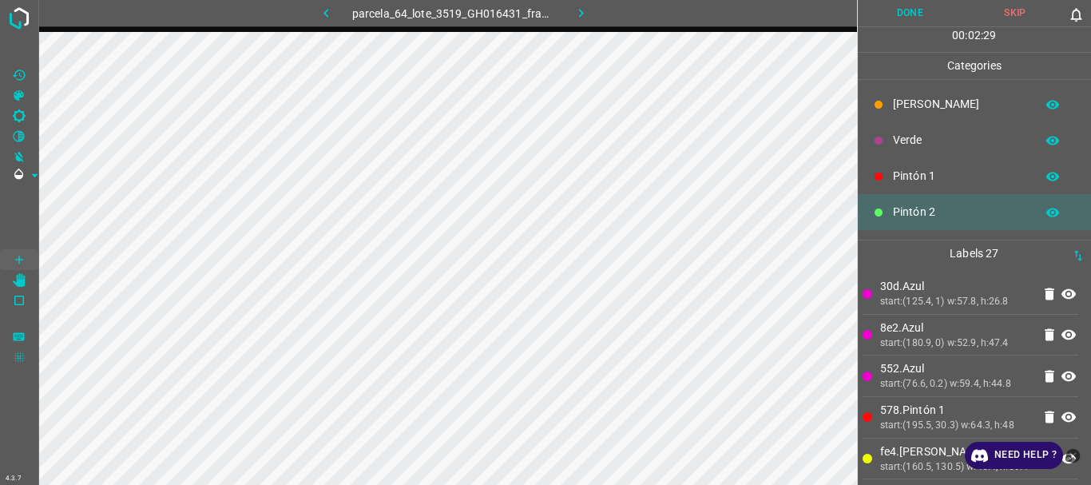
scroll to position [141, 0]
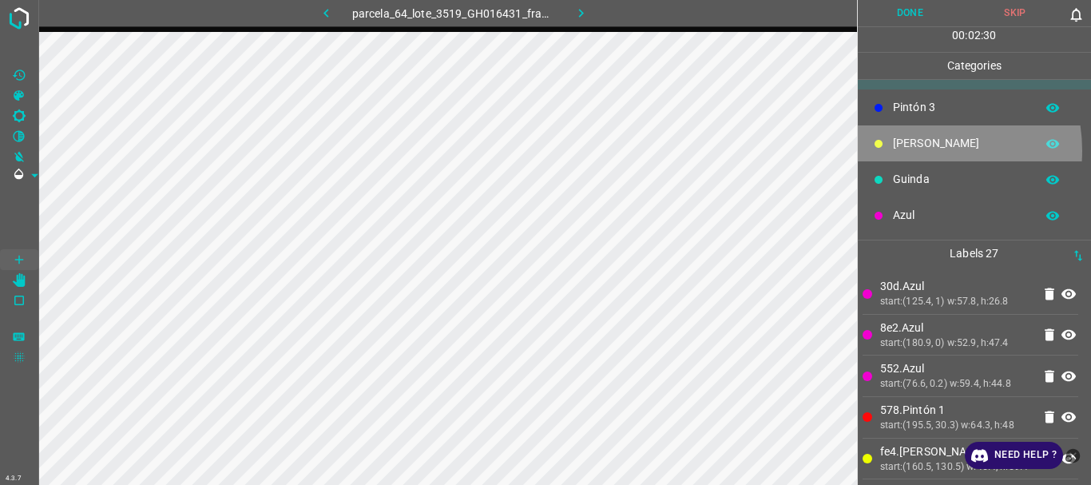
click at [912, 150] on p "Rosado" at bounding box center [960, 143] width 134 height 17
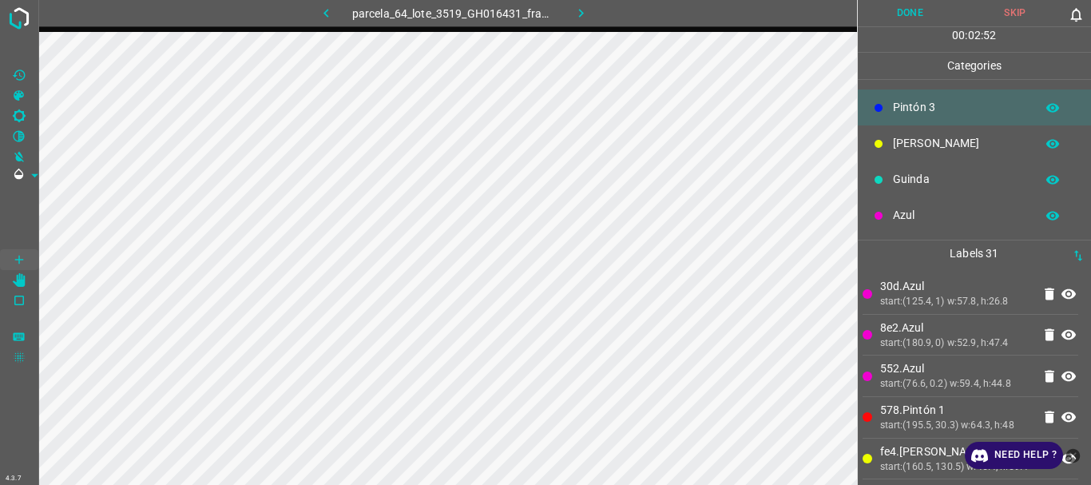
scroll to position [0, 0]
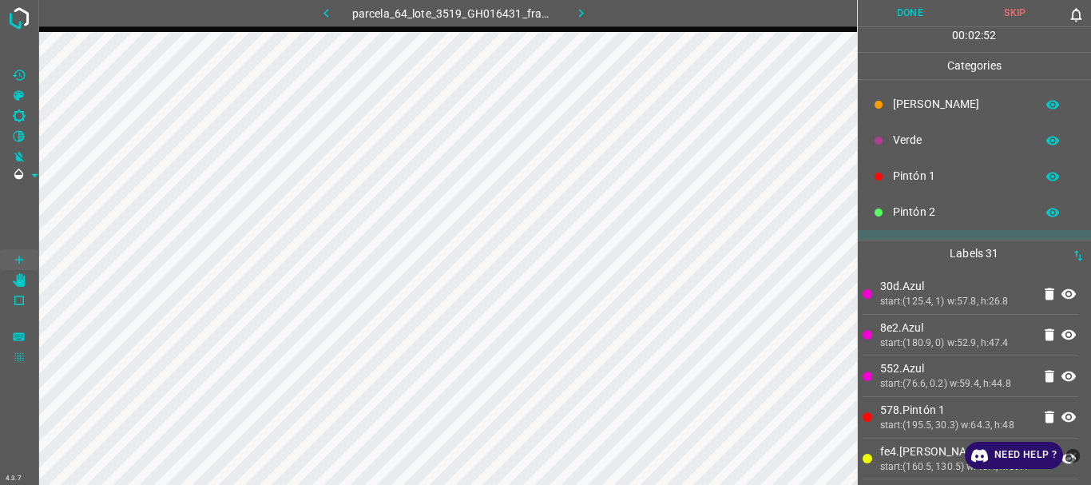
click at [917, 216] on p "Pintón 2" at bounding box center [960, 212] width 134 height 17
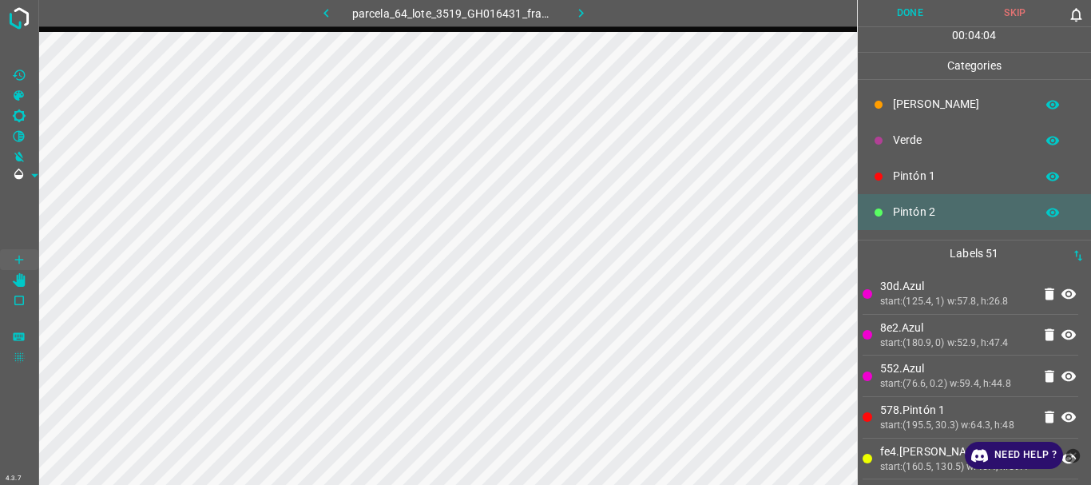
click at [18, 71] on icon "[Z] Restore Values" at bounding box center [19, 75] width 14 height 14
click at [900, 166] on div "Pintón 1" at bounding box center [975, 176] width 234 height 36
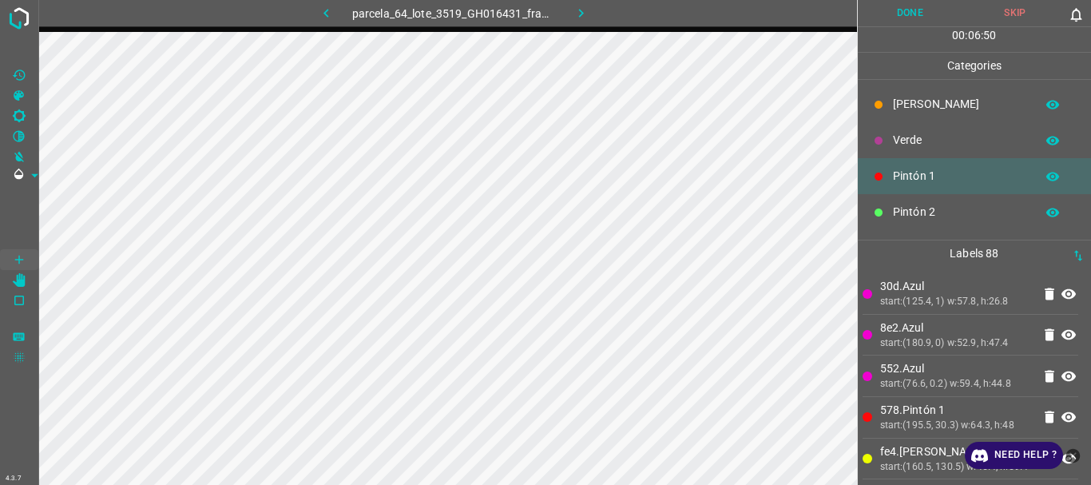
click at [922, 216] on p "Pintón 2" at bounding box center [960, 212] width 134 height 17
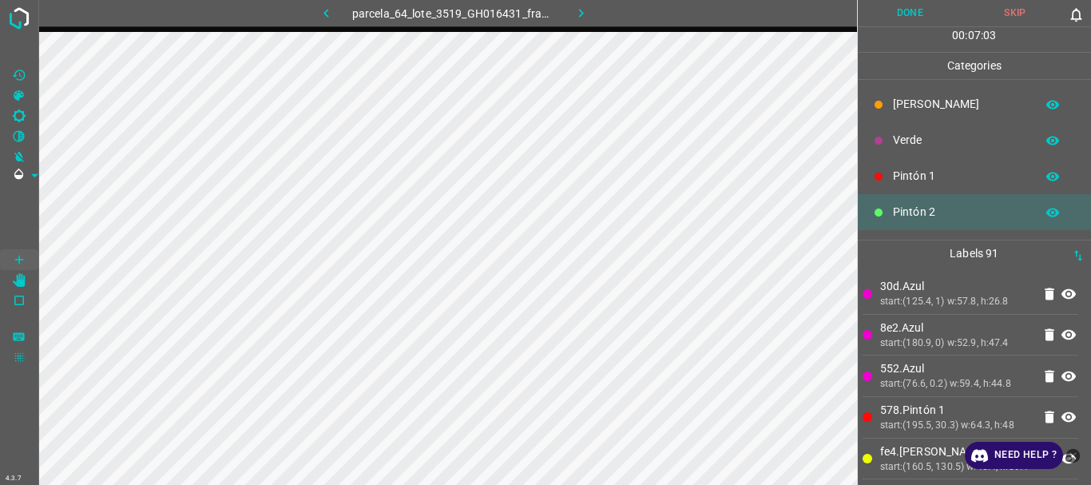
click at [909, 98] on p "Flor" at bounding box center [960, 104] width 134 height 17
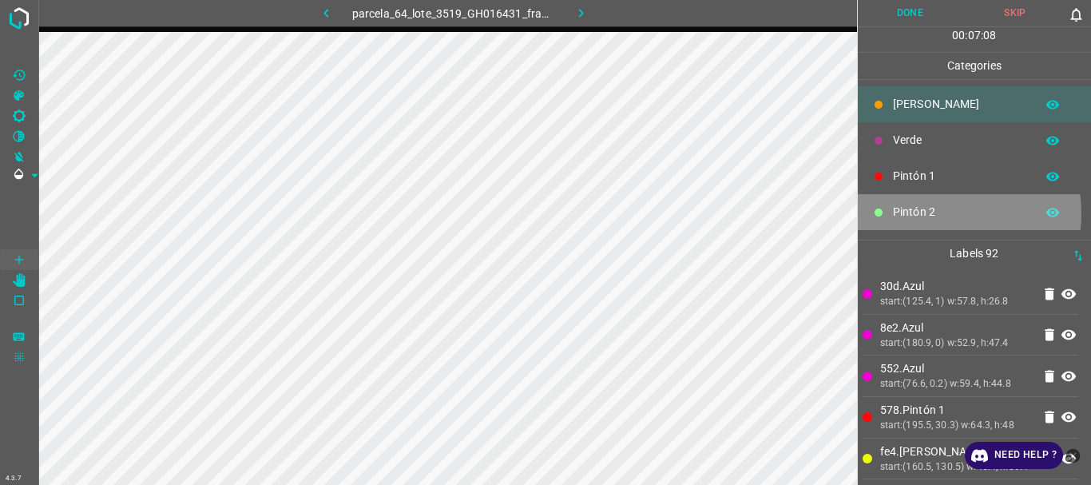
click at [935, 213] on p "Pintón 2" at bounding box center [960, 212] width 134 height 17
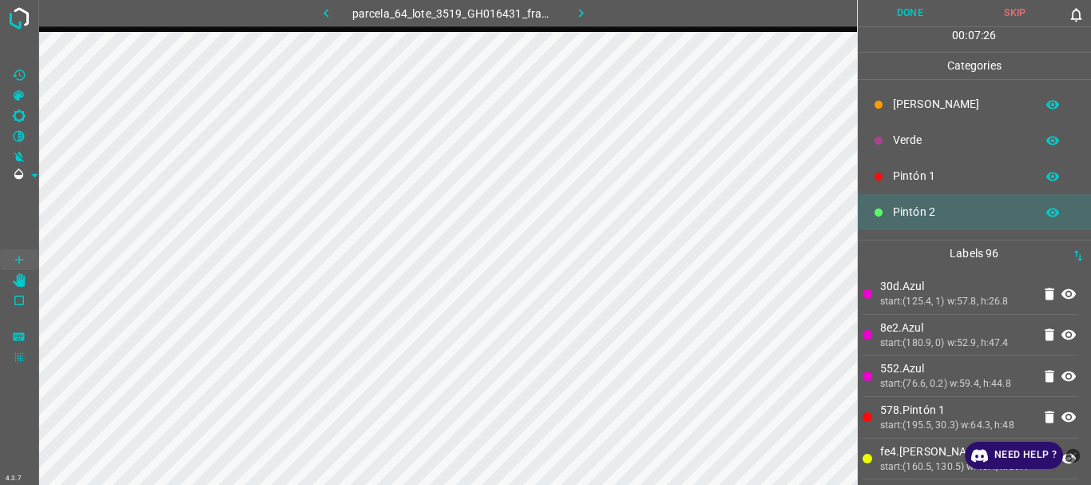
click at [890, 134] on div "Verde" at bounding box center [975, 140] width 234 height 36
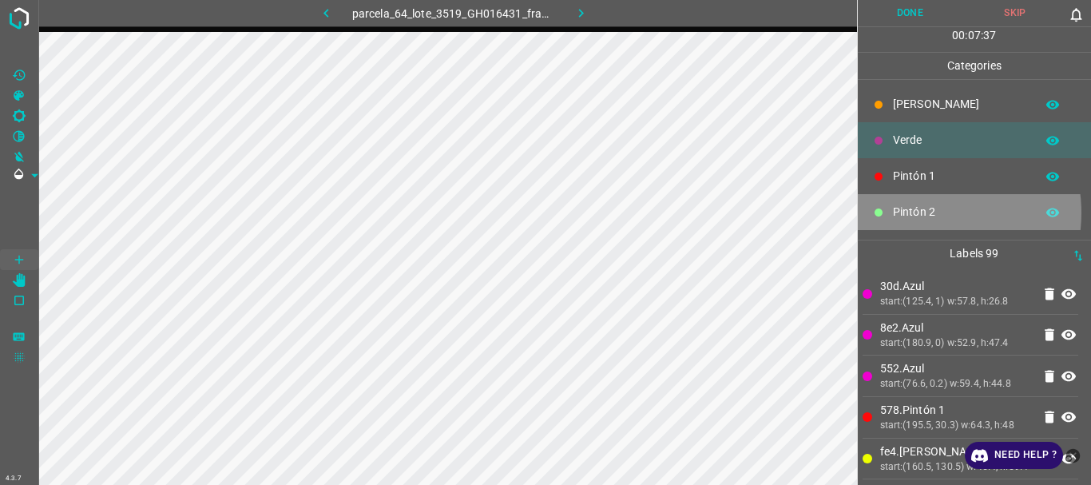
click at [922, 212] on p "Pintón 2" at bounding box center [960, 212] width 134 height 17
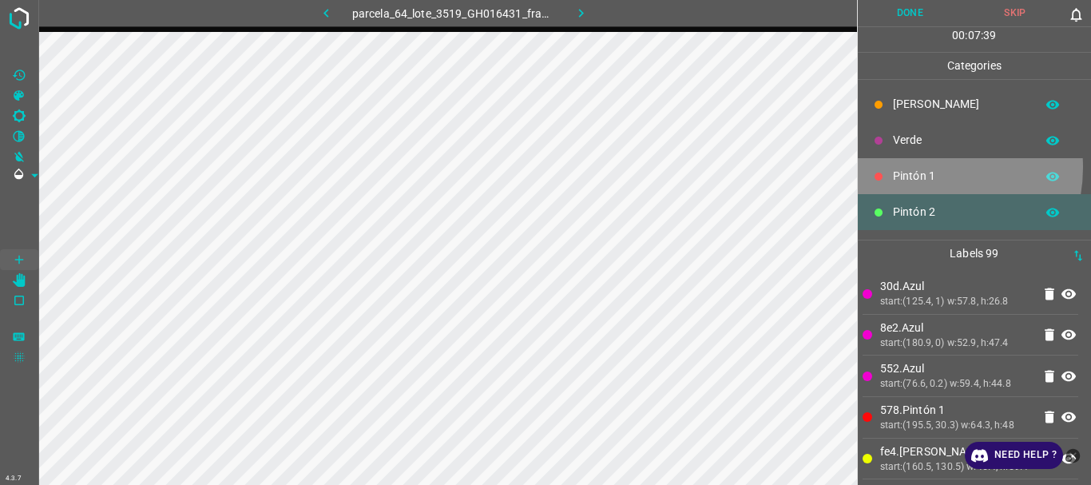
click at [922, 167] on div "Pintón 1" at bounding box center [975, 176] width 234 height 36
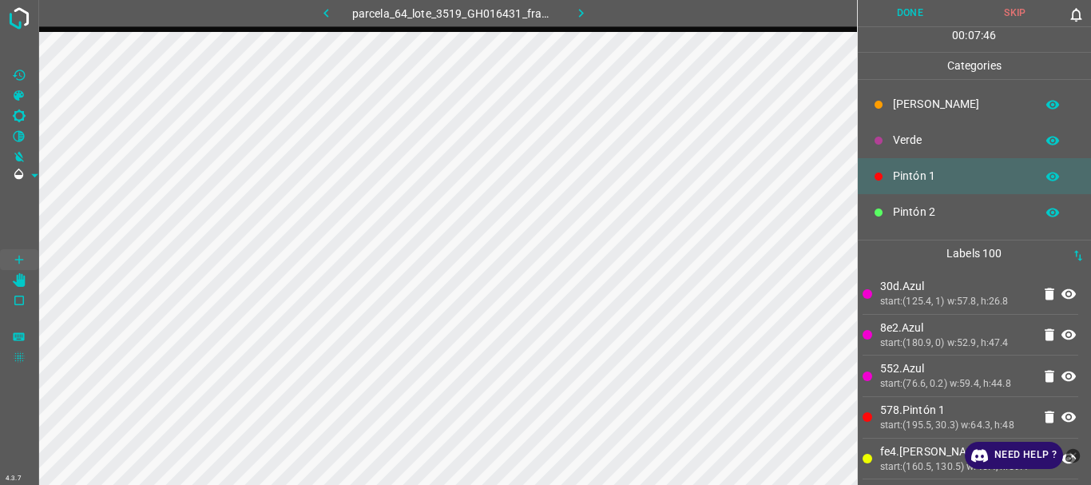
click at [938, 212] on p "Pintón 2" at bounding box center [960, 212] width 134 height 17
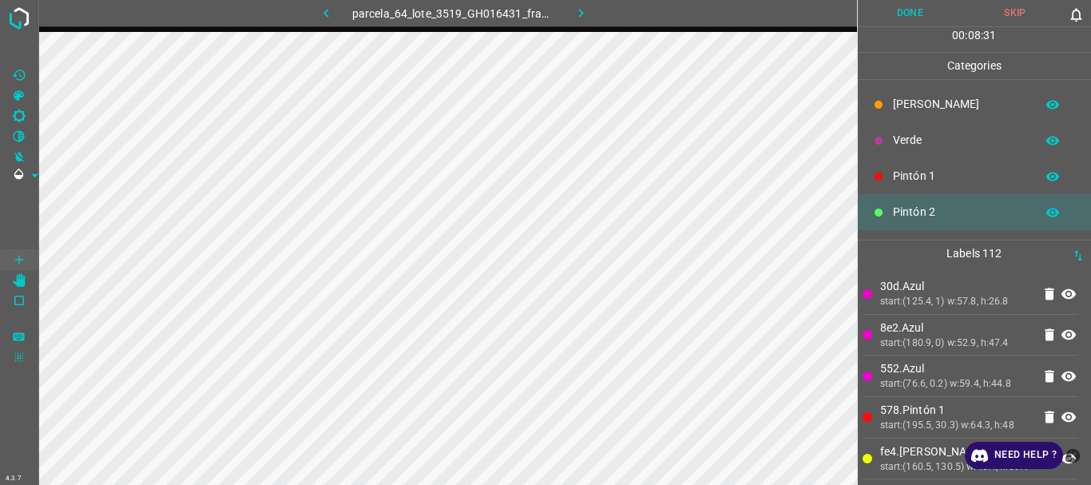
scroll to position [141, 0]
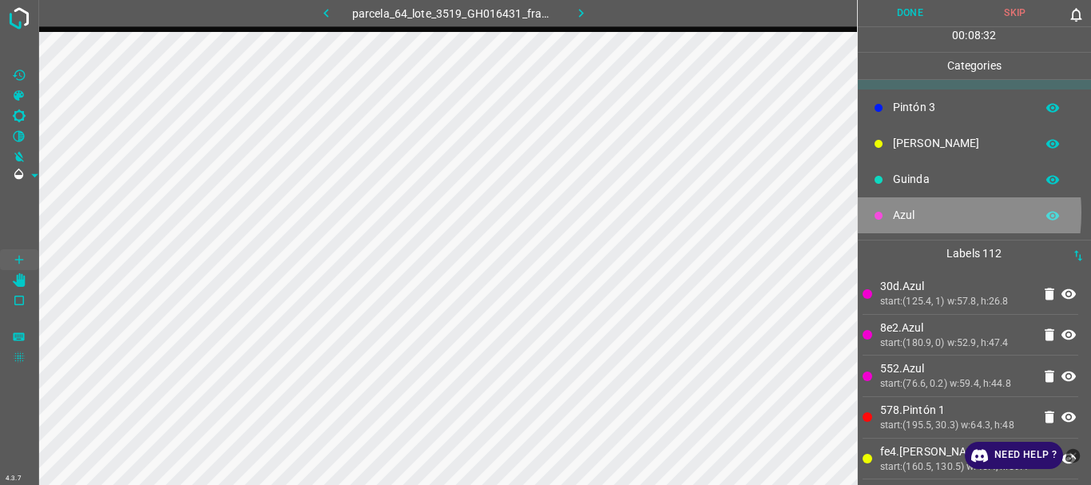
click at [891, 212] on div "Azul" at bounding box center [975, 215] width 234 height 36
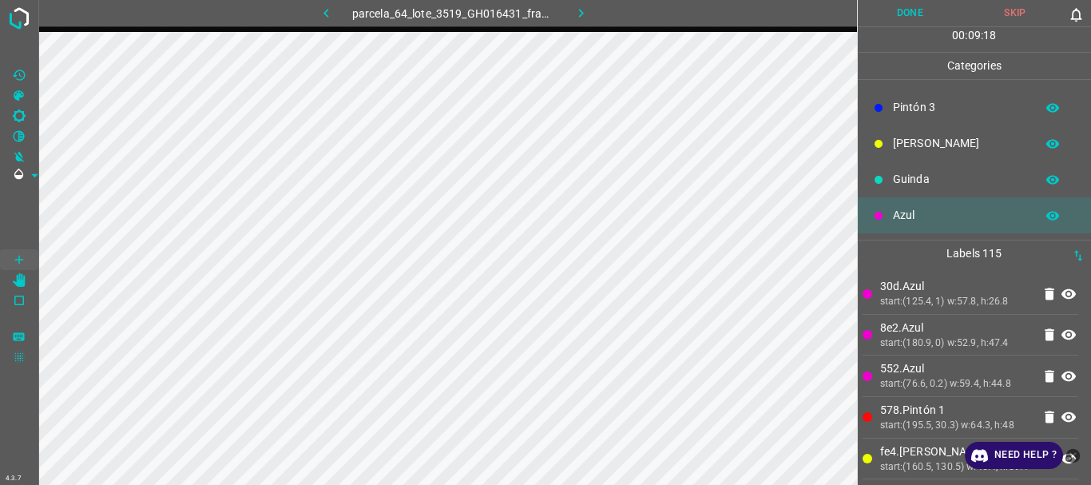
scroll to position [0, 0]
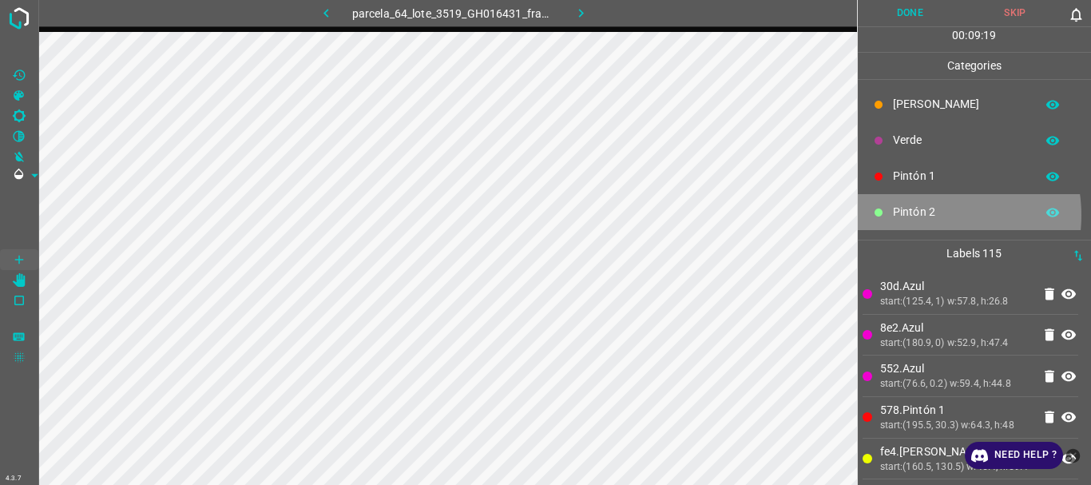
click at [924, 215] on p "Pintón 2" at bounding box center [960, 212] width 134 height 17
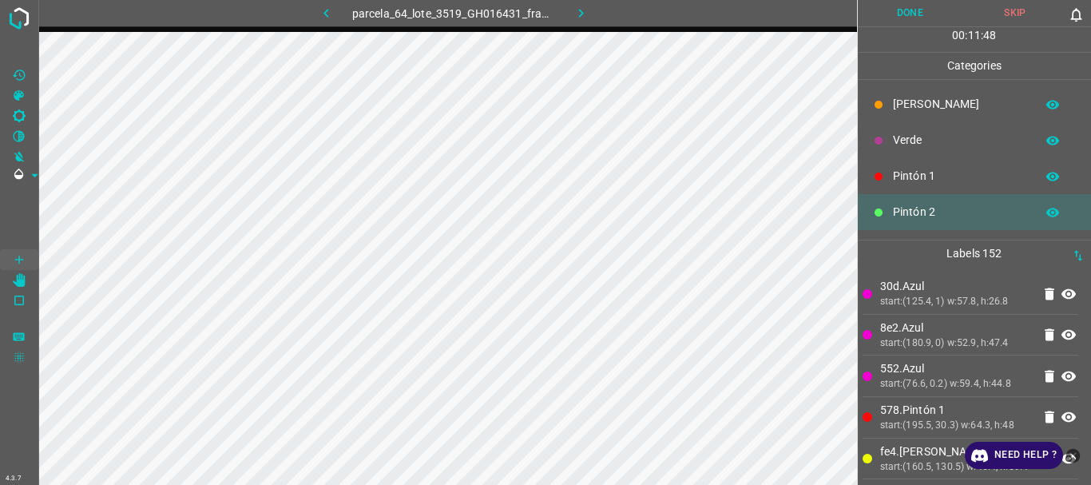
click at [901, 180] on p "Pintón 1" at bounding box center [960, 176] width 134 height 17
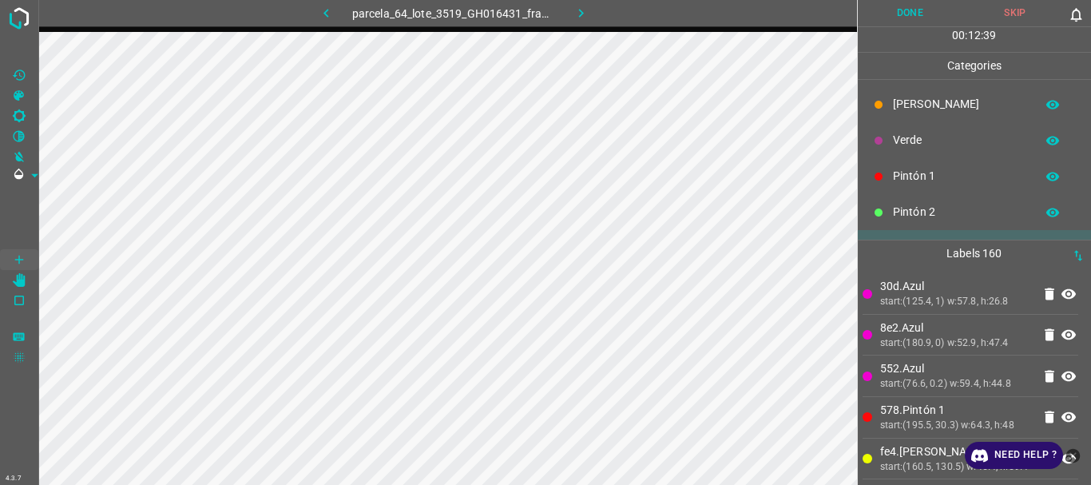
click at [920, 169] on p "Pintón 1" at bounding box center [960, 176] width 134 height 17
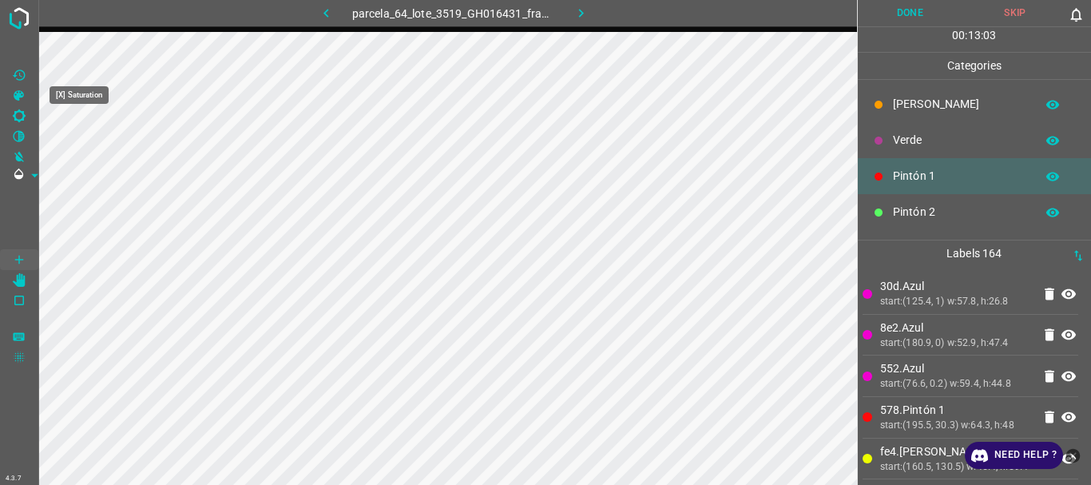
click at [21, 99] on icon "[X] Saturation" at bounding box center [19, 96] width 14 height 14
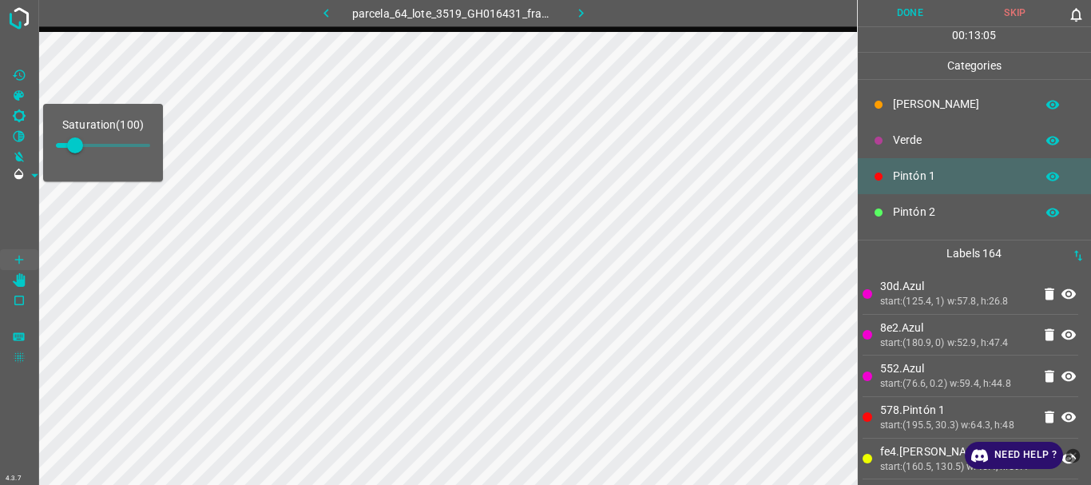
click at [99, 144] on span at bounding box center [103, 145] width 94 height 3
type input "229"
click at [10, 196] on span at bounding box center [19, 217] width 38 height 64
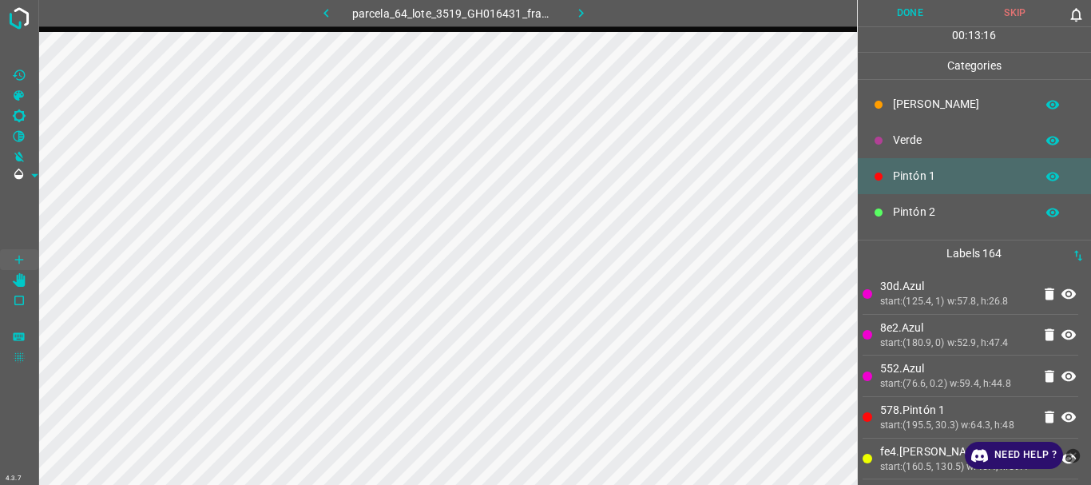
click at [917, 204] on p "Pintón 2" at bounding box center [960, 212] width 134 height 17
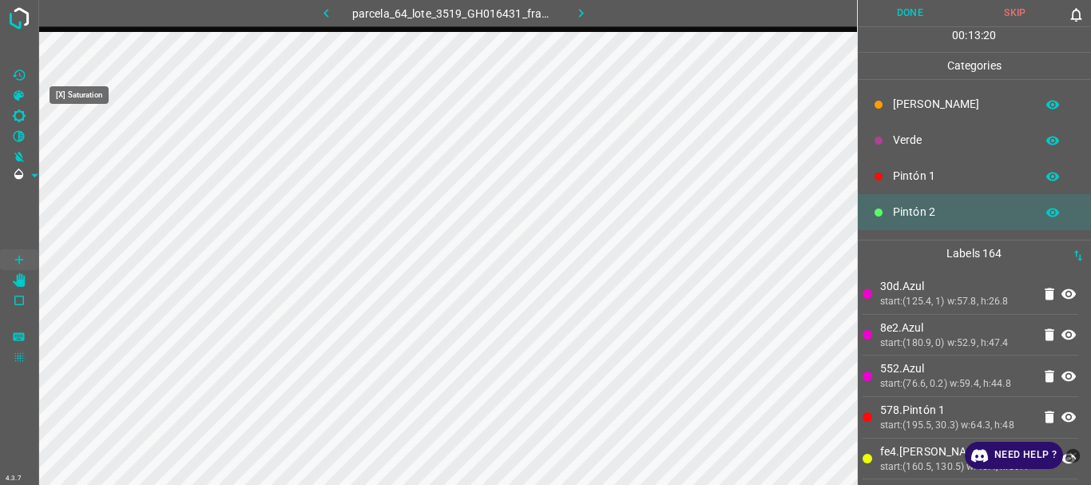
click at [21, 77] on icon "[Z] Restore Values" at bounding box center [19, 75] width 14 height 14
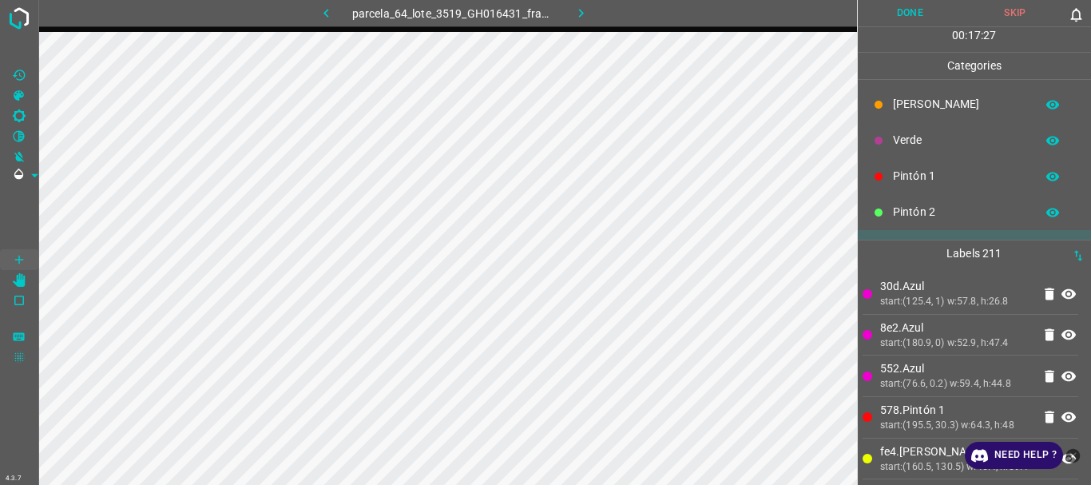
scroll to position [141, 0]
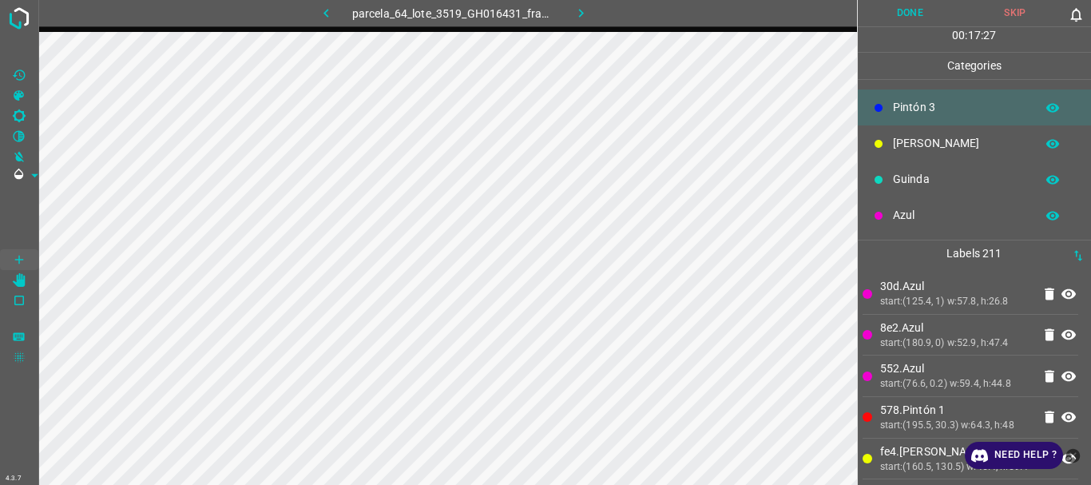
click at [911, 215] on p "Azul" at bounding box center [960, 215] width 134 height 17
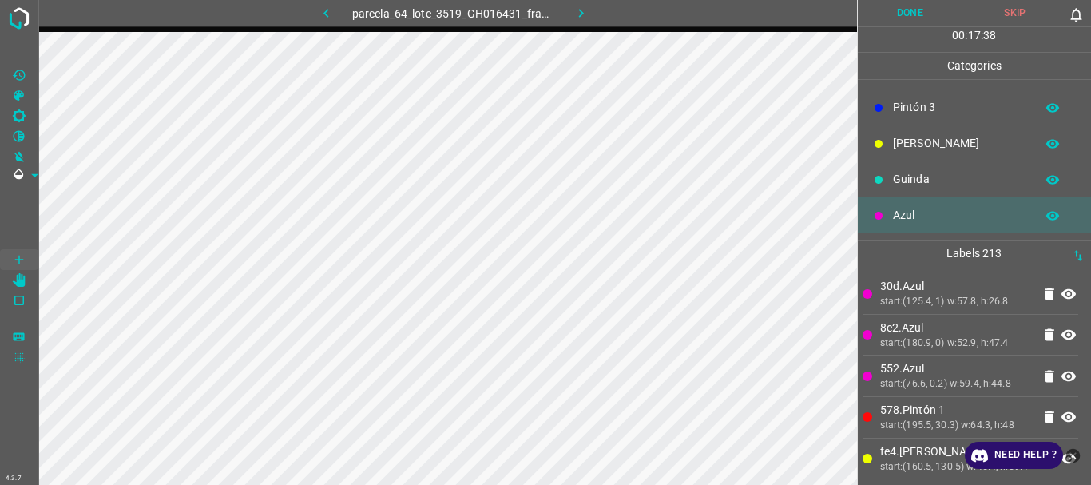
click at [934, 103] on p "Pintón 3" at bounding box center [960, 107] width 134 height 17
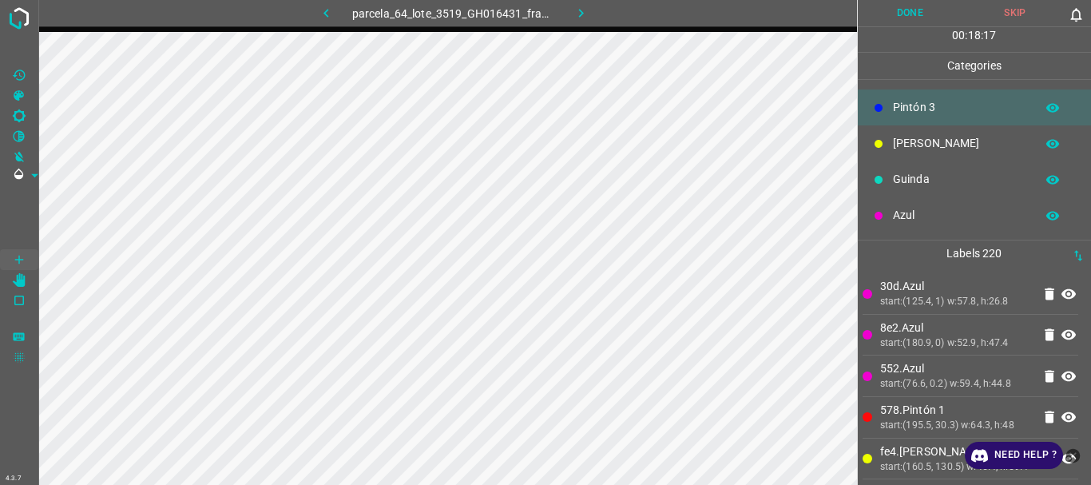
scroll to position [0, 0]
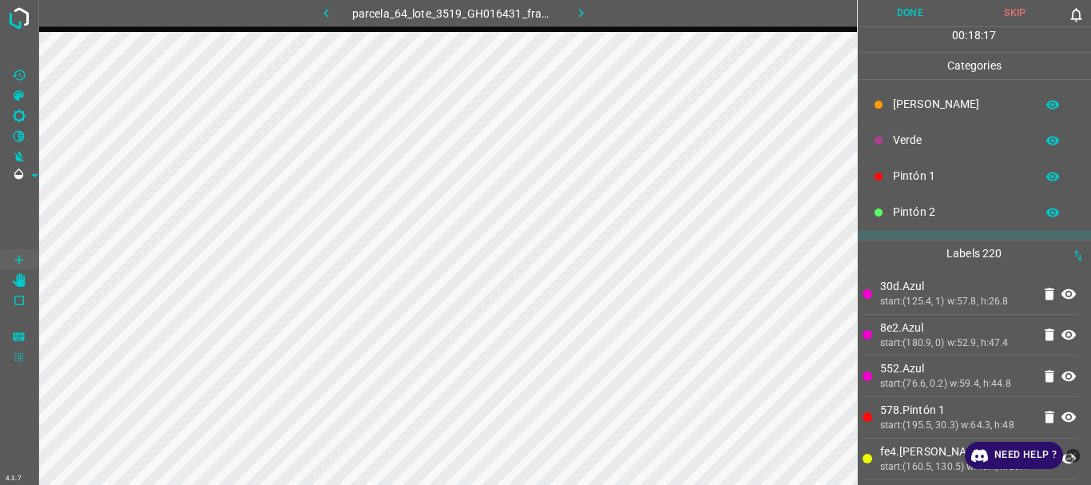
click at [911, 140] on p "Verde" at bounding box center [960, 140] width 134 height 17
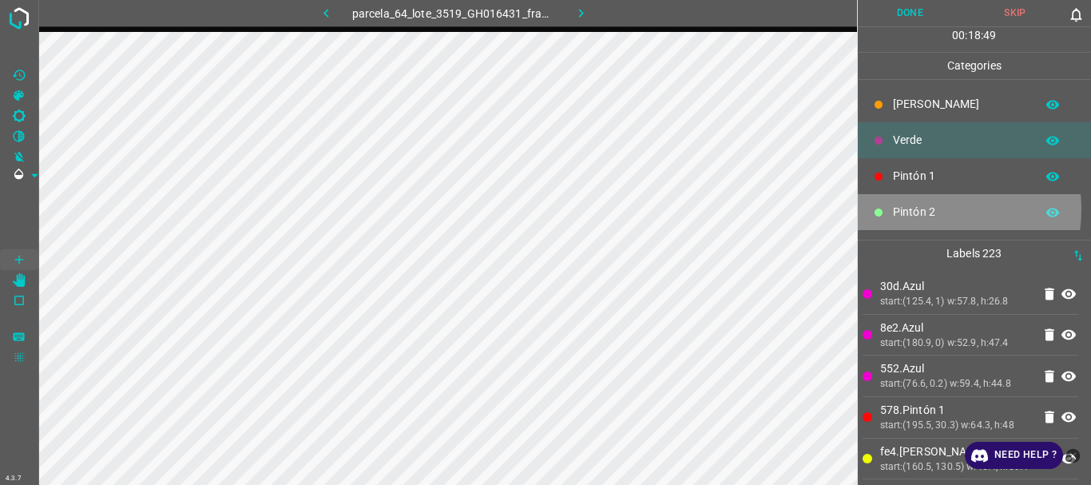
click at [923, 209] on p "Pintón 2" at bounding box center [960, 212] width 134 height 17
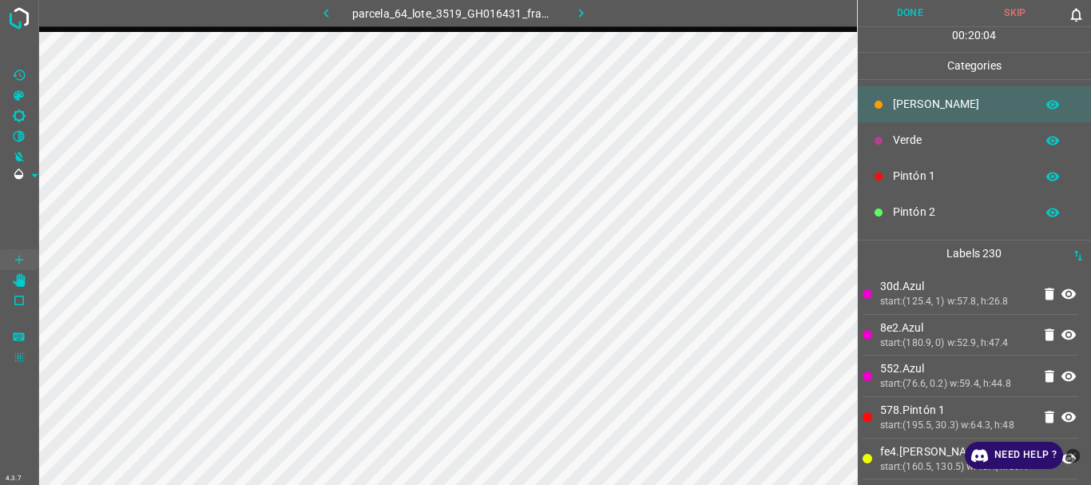
click at [909, 138] on p "Verde" at bounding box center [960, 140] width 134 height 17
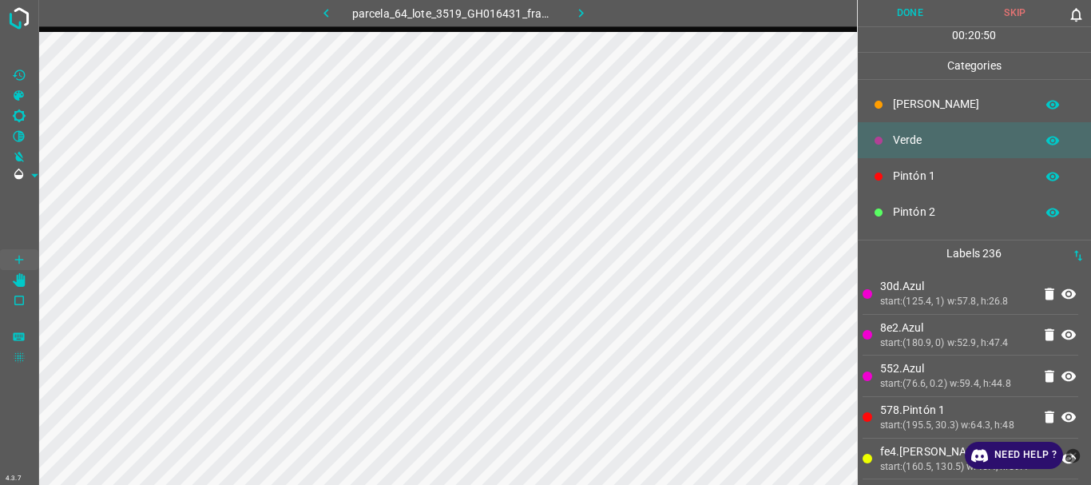
click at [922, 176] on p "Pintón 1" at bounding box center [960, 176] width 134 height 17
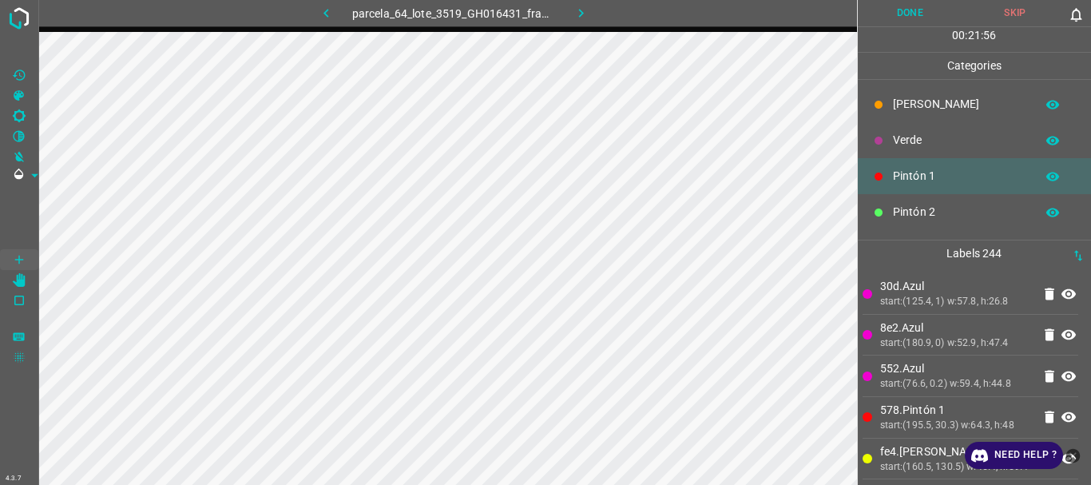
click at [911, 8] on button "Done" at bounding box center [910, 13] width 105 height 26
click at [581, 17] on icon "button" at bounding box center [581, 13] width 17 height 17
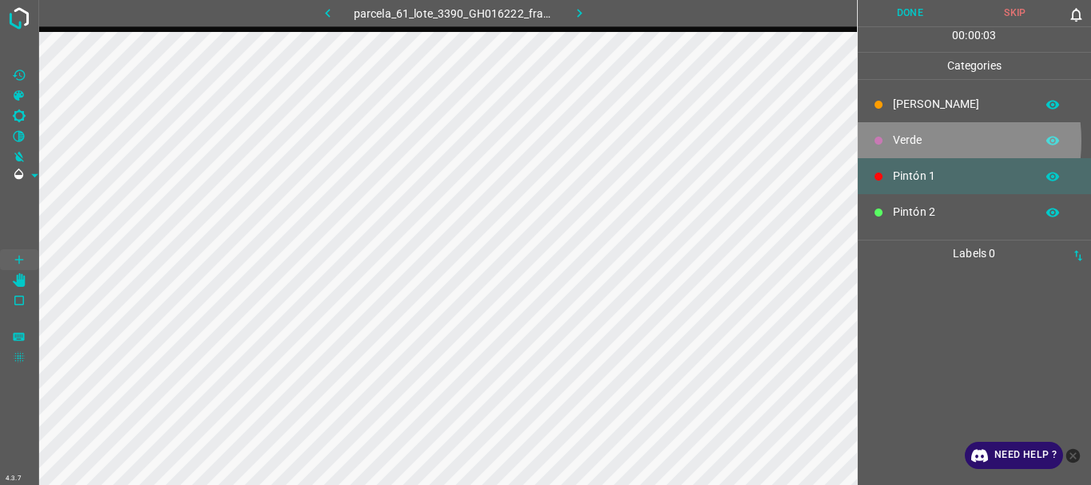
click at [910, 141] on p "Verde" at bounding box center [960, 140] width 134 height 17
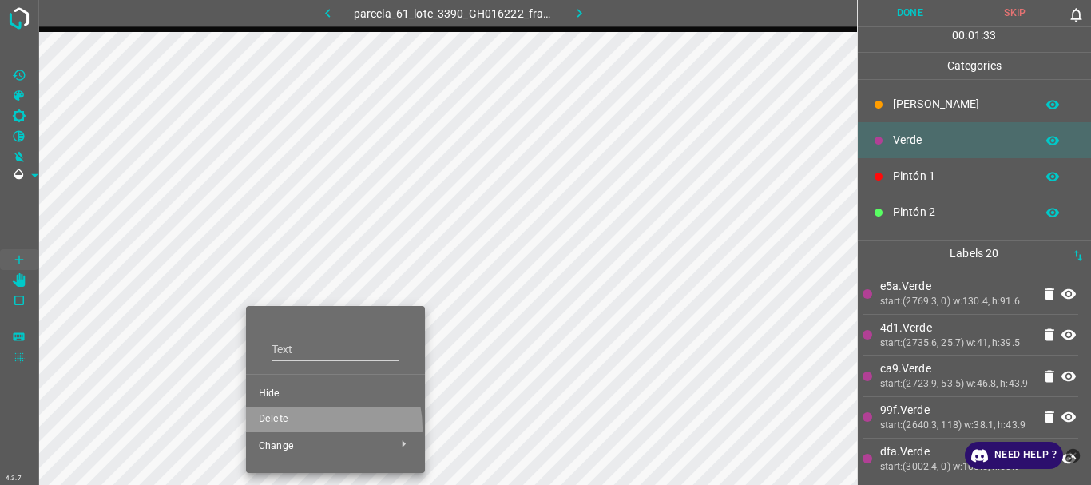
click at [310, 427] on li "Delete" at bounding box center [335, 419] width 179 height 26
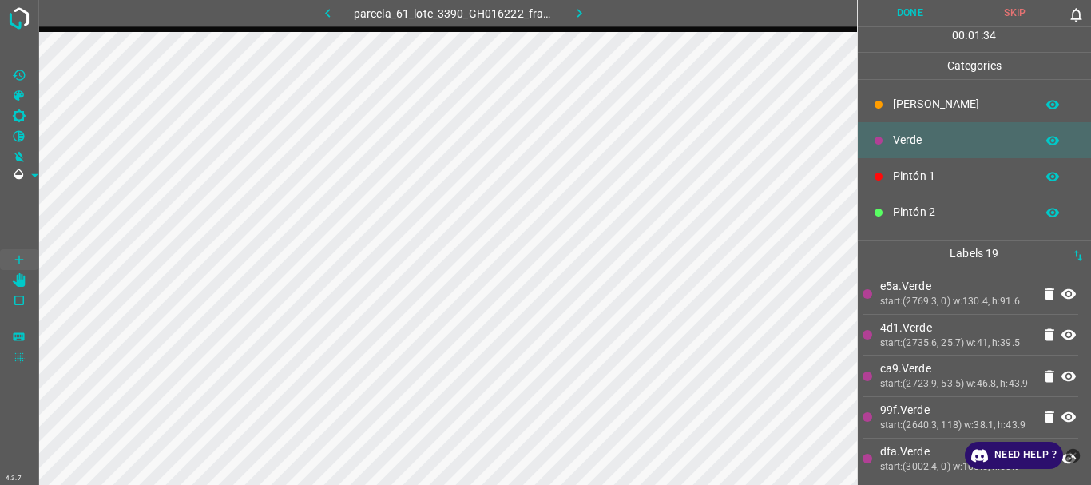
click at [897, 176] on p "Pintón 1" at bounding box center [960, 176] width 134 height 17
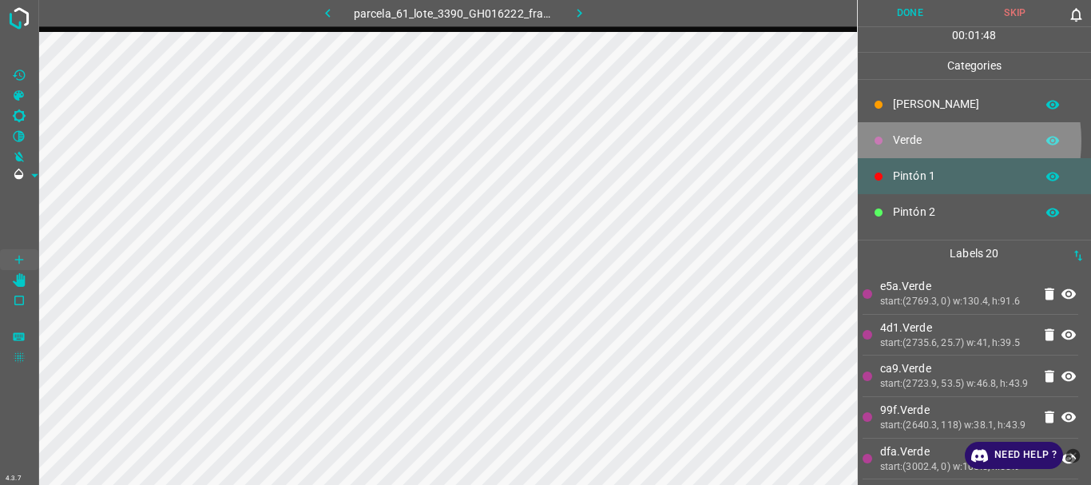
click at [931, 141] on p "Verde" at bounding box center [960, 140] width 134 height 17
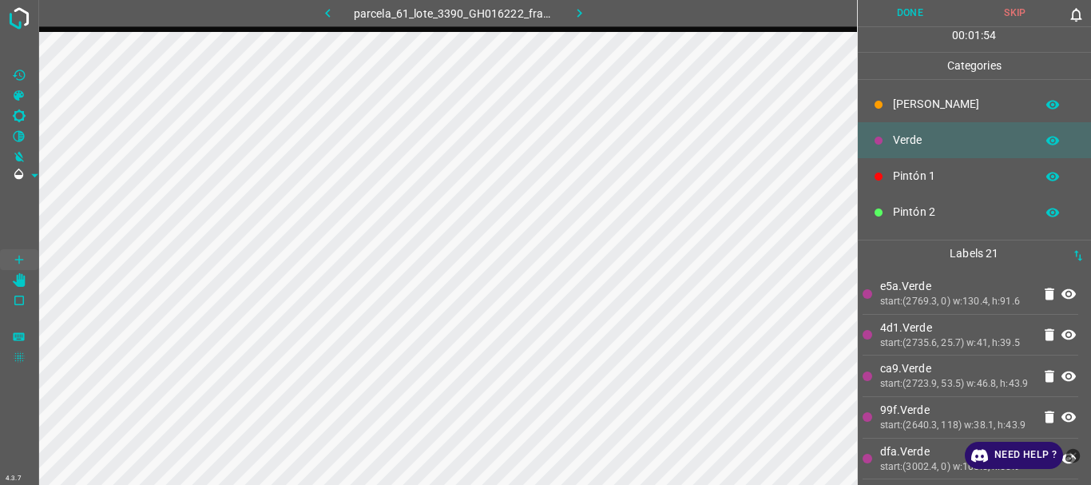
click at [887, 181] on div "Pintón 1" at bounding box center [975, 176] width 234 height 36
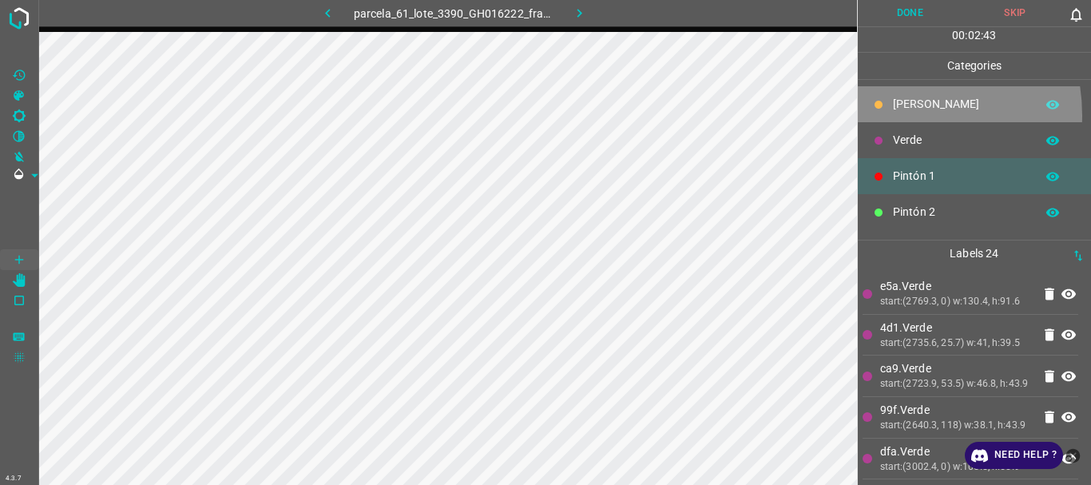
click at [885, 115] on div "Flor" at bounding box center [975, 104] width 234 height 36
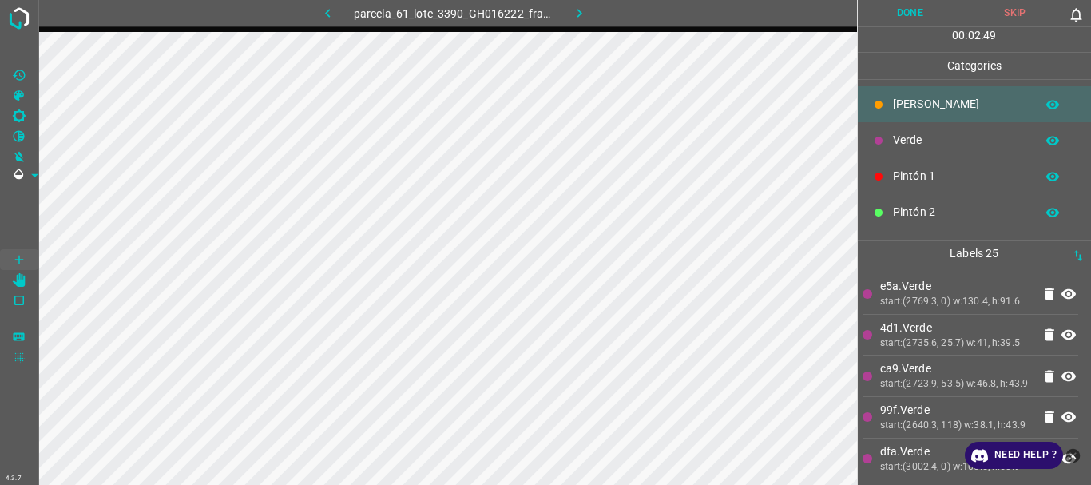
click at [932, 137] on p "Verde" at bounding box center [960, 140] width 134 height 17
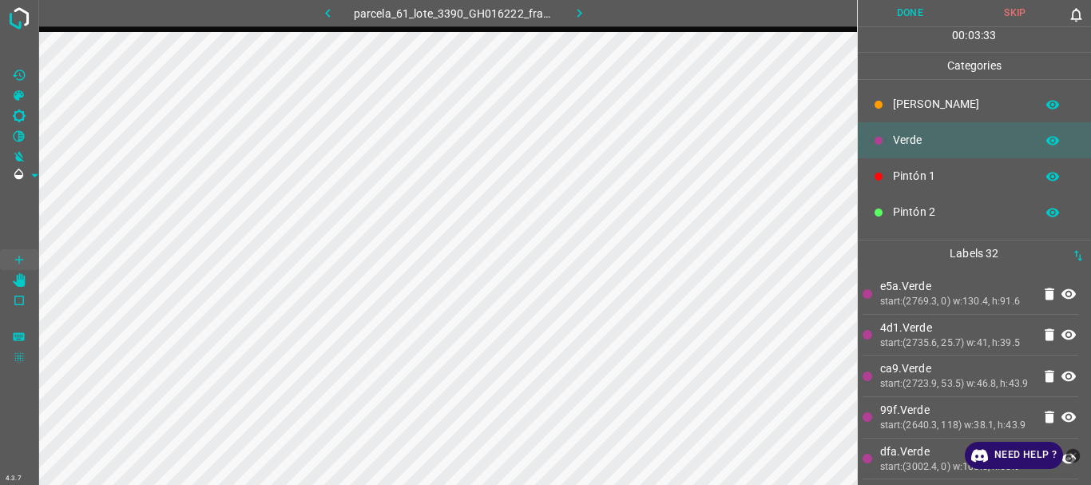
click at [935, 176] on p "Pintón 1" at bounding box center [960, 176] width 134 height 17
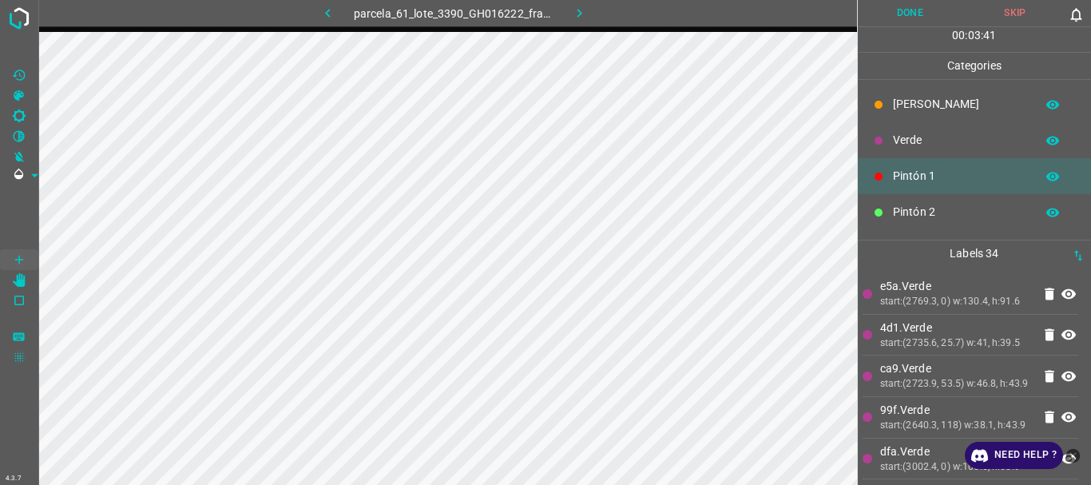
click at [858, 300] on div "Labels 34 e5a.Verde start:(2769.3, 0) w:130.4, h:91.6 4d1.Verde start:(2735.6, …" at bounding box center [975, 362] width 234 height 244
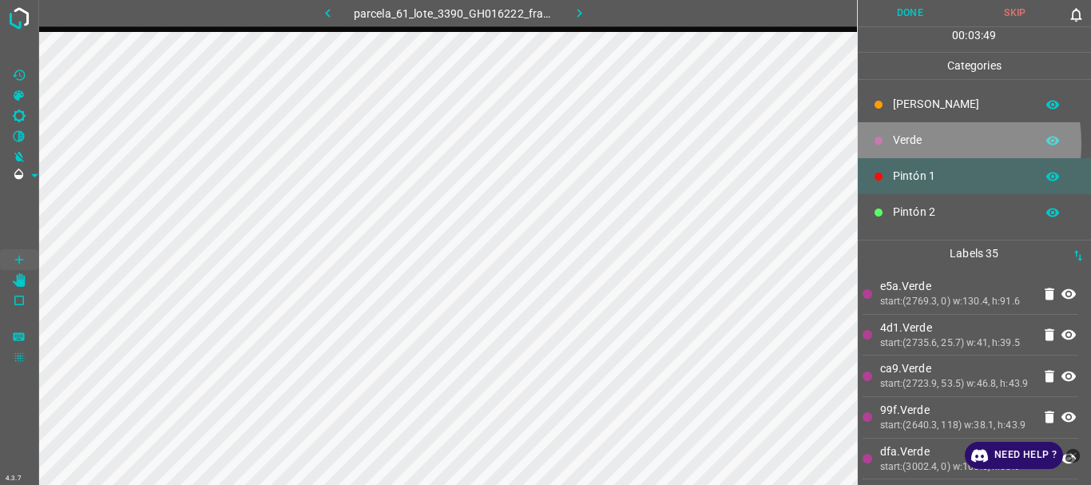
click at [919, 143] on p "Verde" at bounding box center [960, 140] width 134 height 17
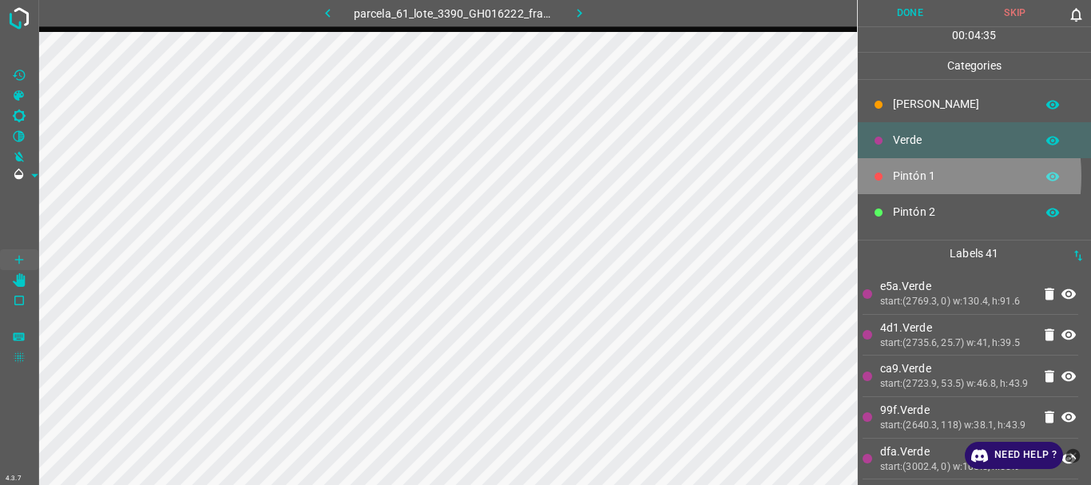
click at [899, 176] on p "Pintón 1" at bounding box center [960, 176] width 134 height 17
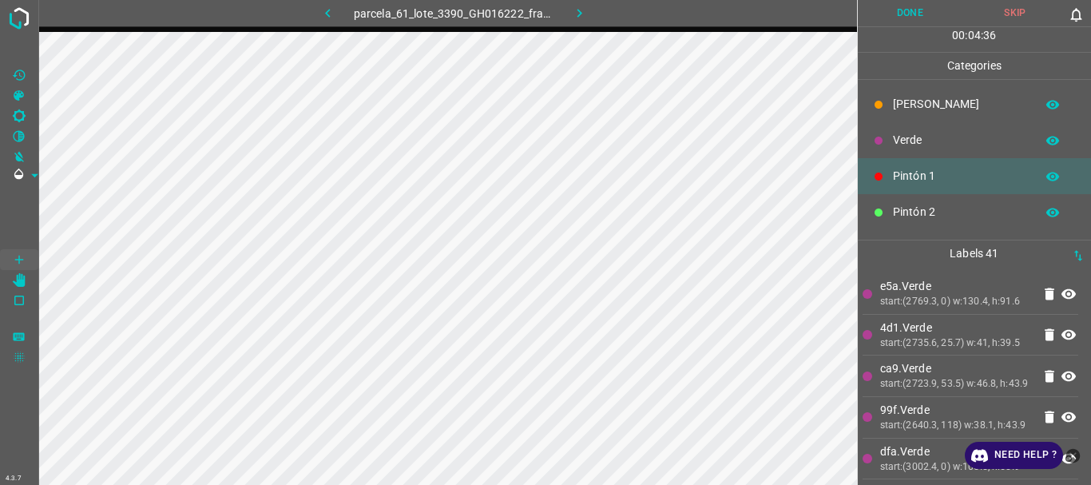
click at [898, 145] on p "Verde" at bounding box center [960, 140] width 134 height 17
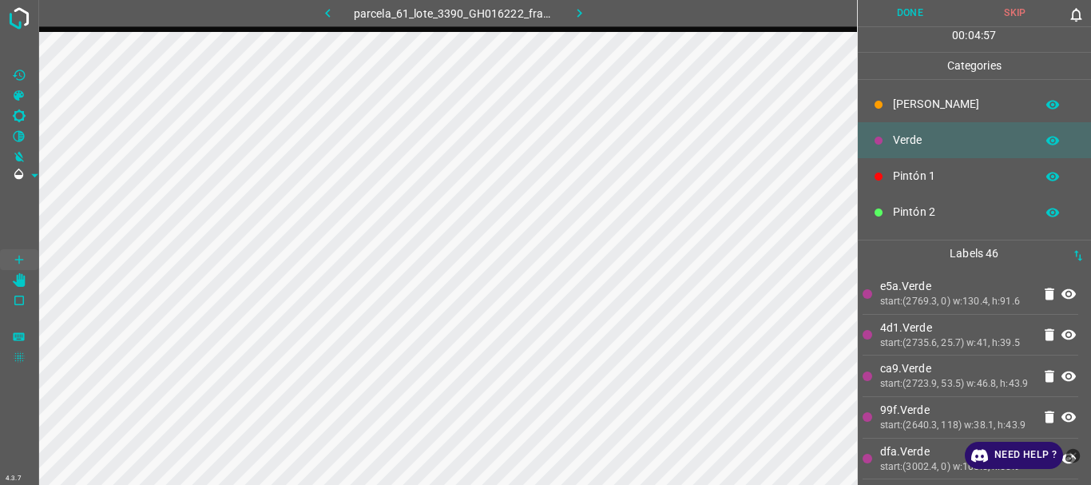
click at [901, 100] on p "Flor" at bounding box center [960, 104] width 134 height 17
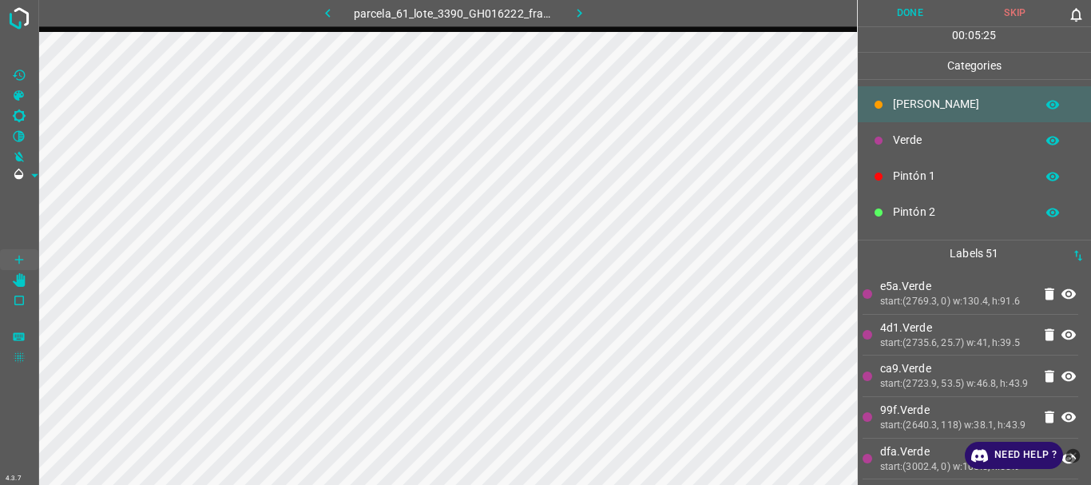
click at [892, 129] on div "Verde" at bounding box center [975, 140] width 234 height 36
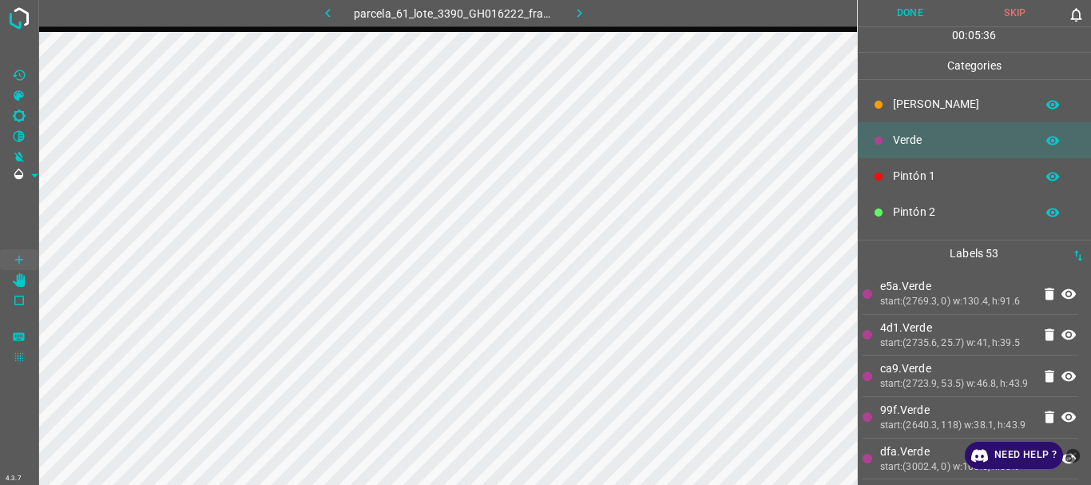
click at [896, 95] on div "Flor" at bounding box center [975, 104] width 234 height 36
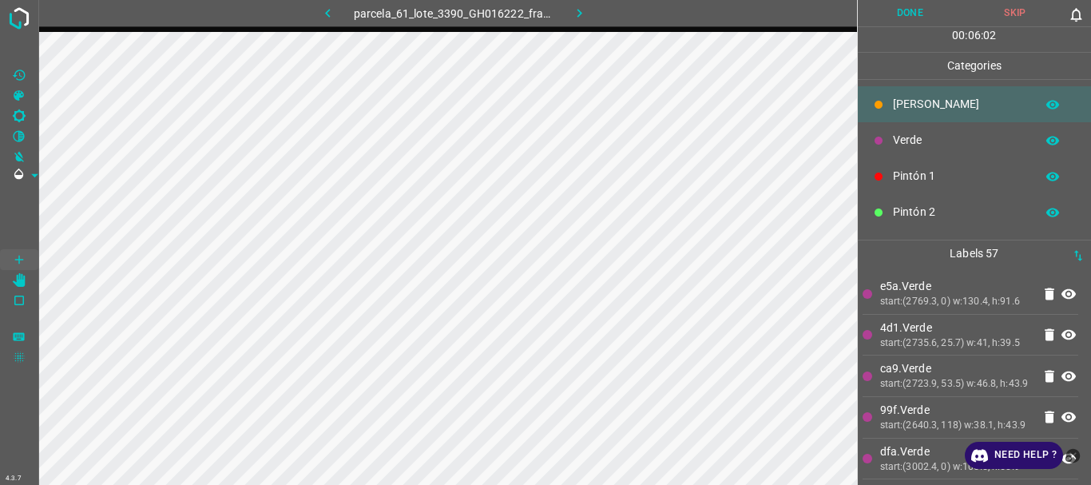
click at [890, 141] on div "Verde" at bounding box center [975, 140] width 234 height 36
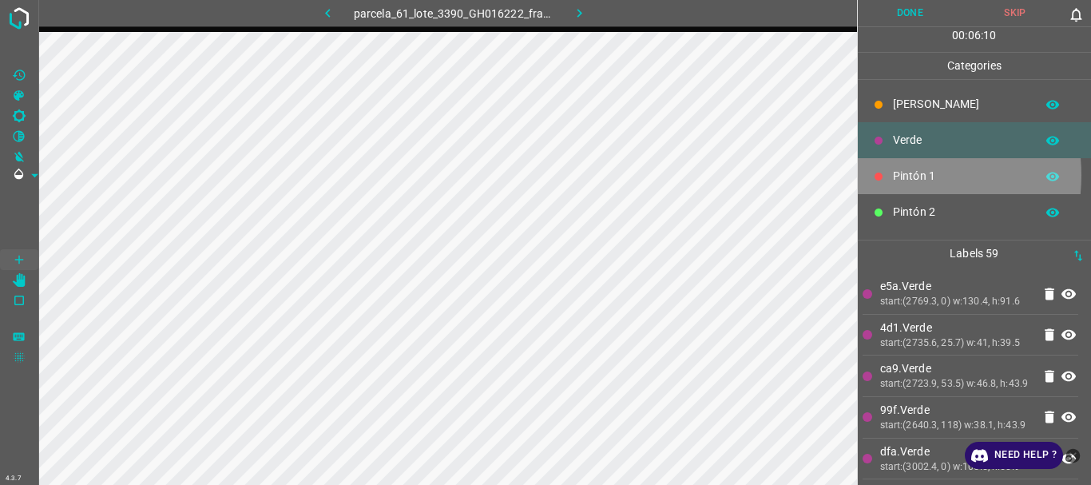
click at [893, 176] on p "Pintón 1" at bounding box center [960, 176] width 134 height 17
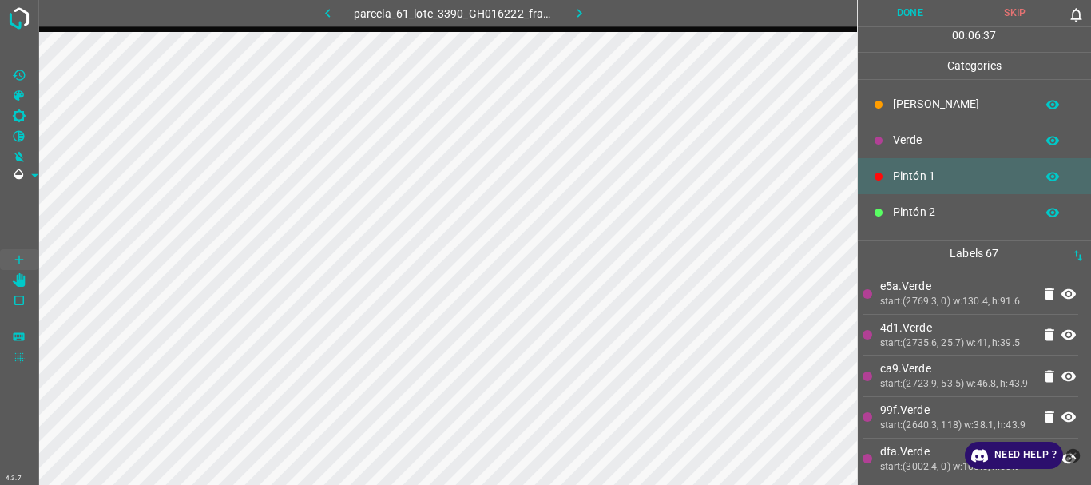
click at [918, 107] on p "Flor" at bounding box center [960, 104] width 134 height 17
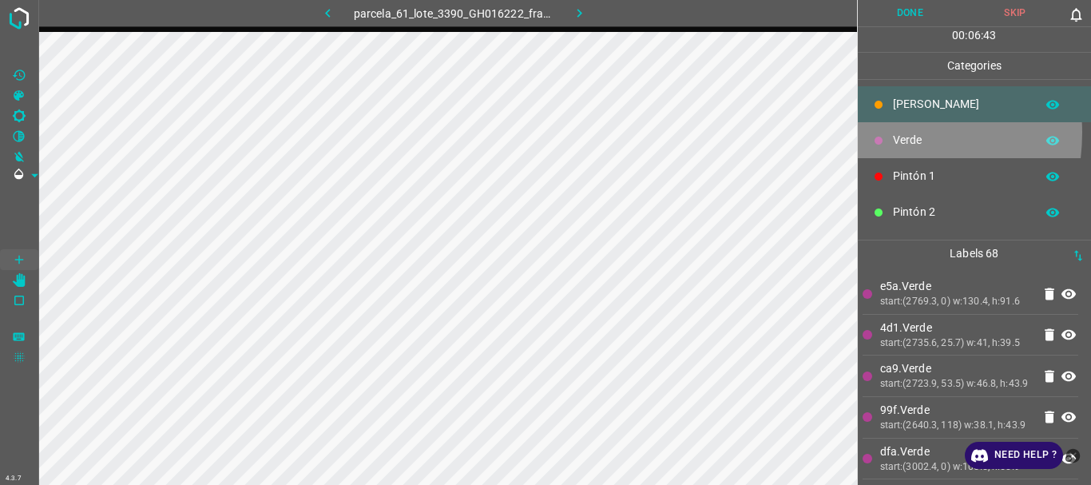
click at [882, 133] on div at bounding box center [878, 141] width 16 height 16
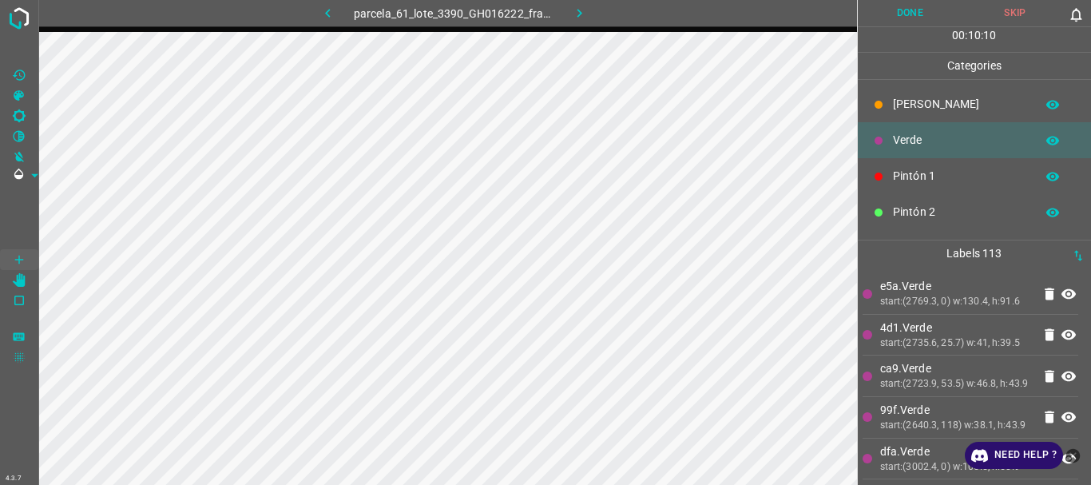
click at [891, 175] on div "Pintón 1" at bounding box center [975, 176] width 234 height 36
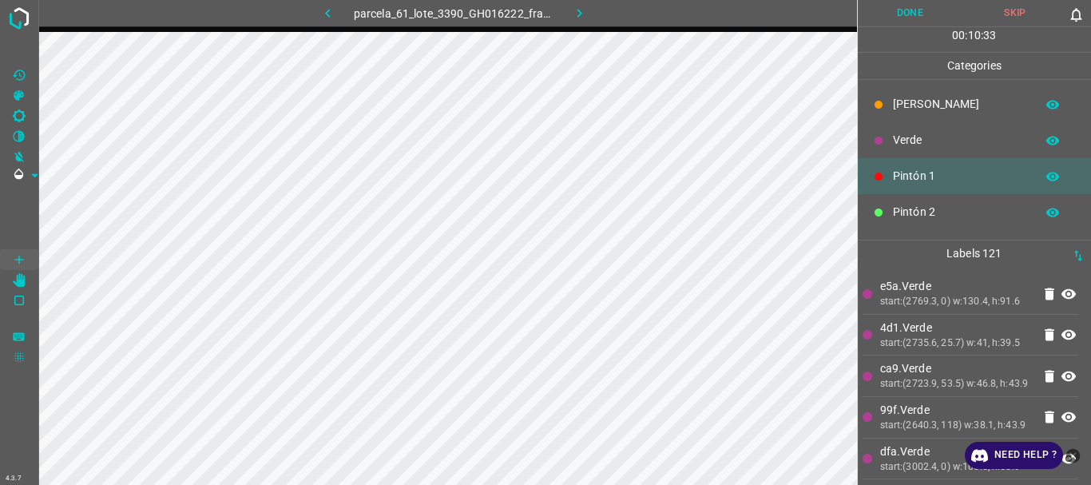
click at [920, 106] on p "Flor" at bounding box center [960, 104] width 134 height 17
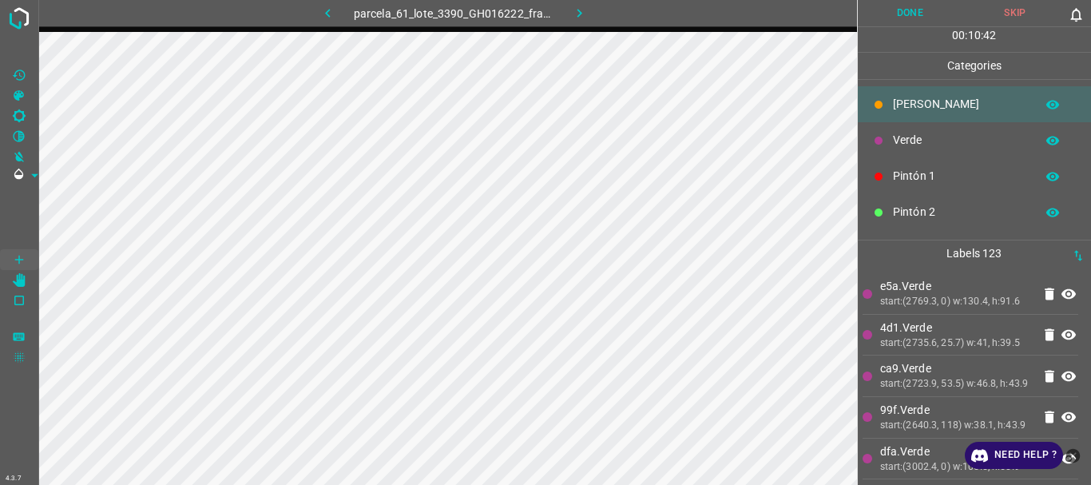
click at [890, 139] on div "Verde" at bounding box center [975, 140] width 234 height 36
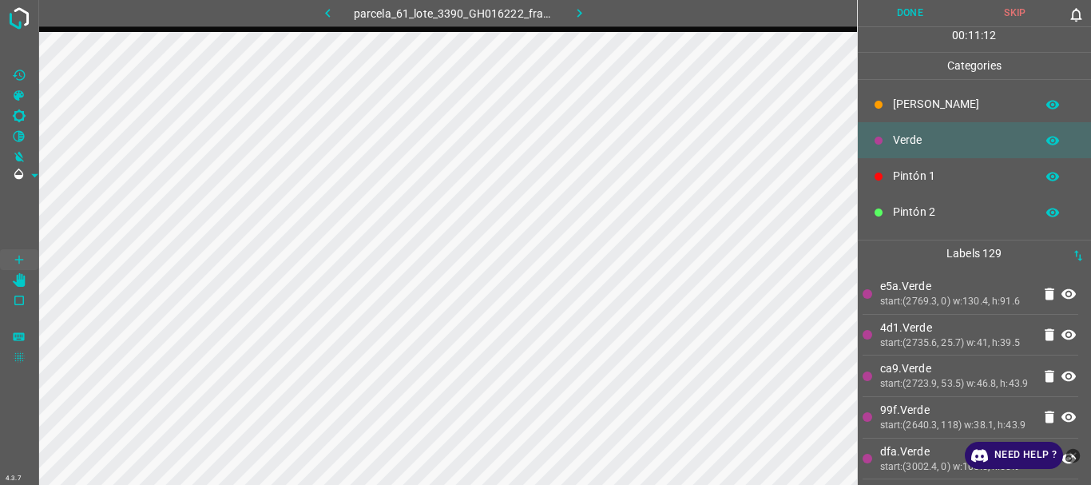
click at [943, 177] on p "Pintón 1" at bounding box center [960, 176] width 134 height 17
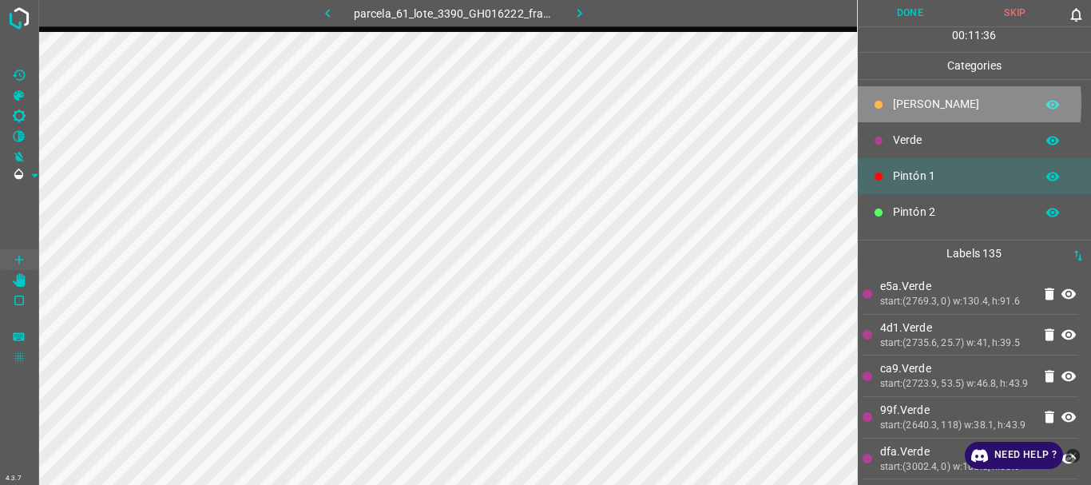
click at [884, 103] on div at bounding box center [878, 105] width 16 height 16
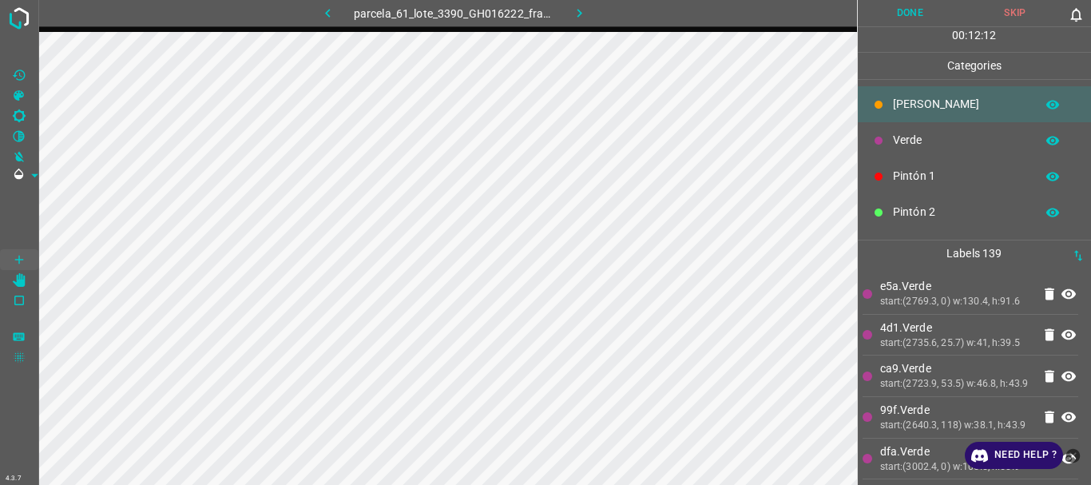
click at [915, 136] on p "Verde" at bounding box center [960, 140] width 134 height 17
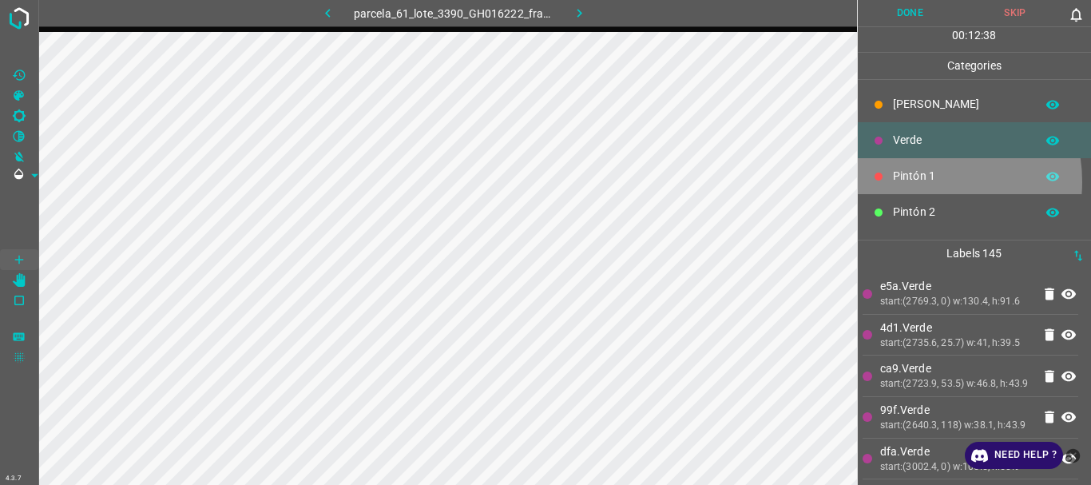
click at [921, 181] on p "Pintón 1" at bounding box center [960, 176] width 134 height 17
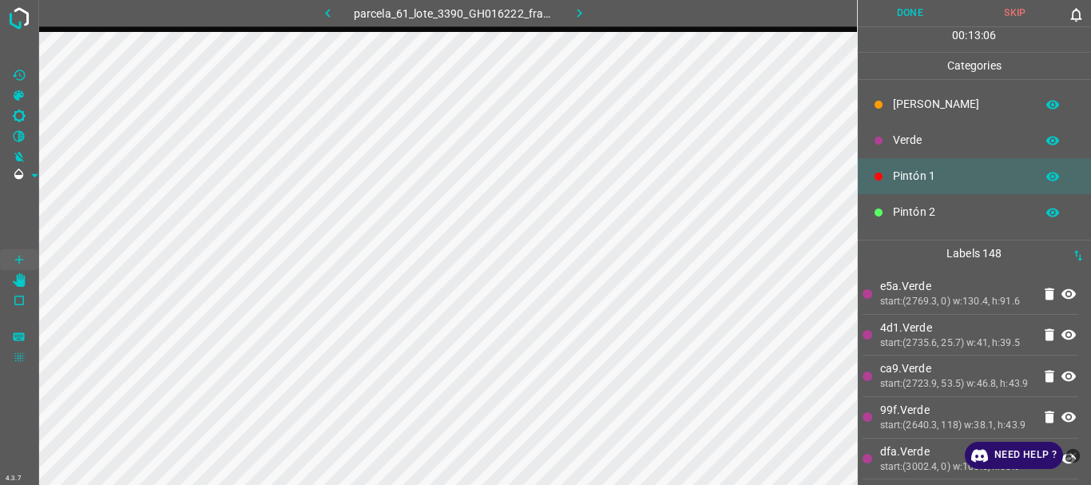
click at [908, 105] on p "Flor" at bounding box center [960, 104] width 134 height 17
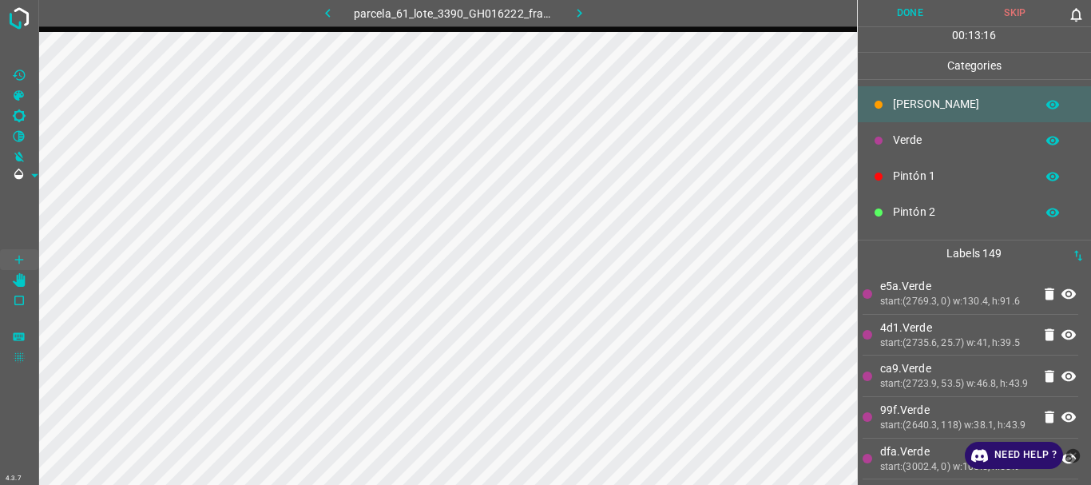
click at [917, 22] on button "Done" at bounding box center [910, 13] width 105 height 26
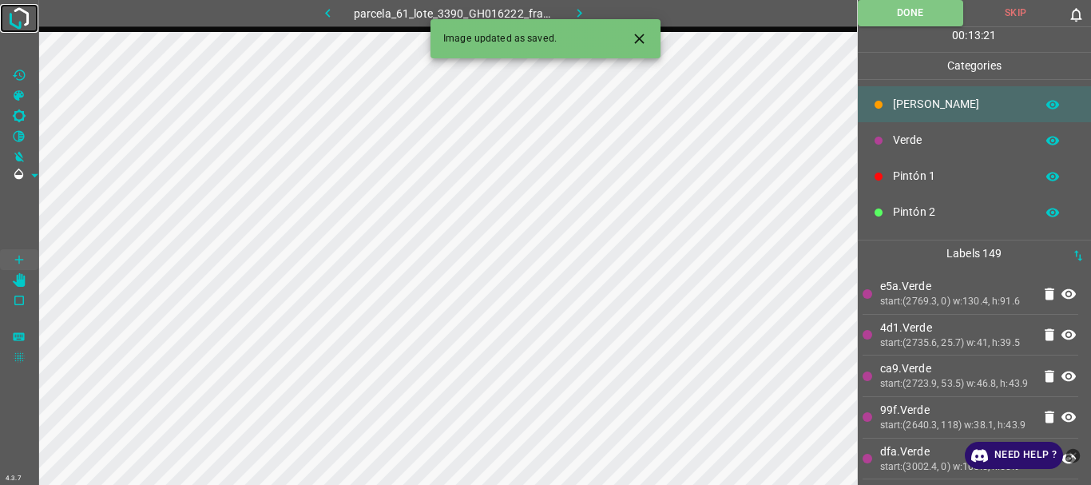
click at [32, 27] on img at bounding box center [19, 18] width 29 height 29
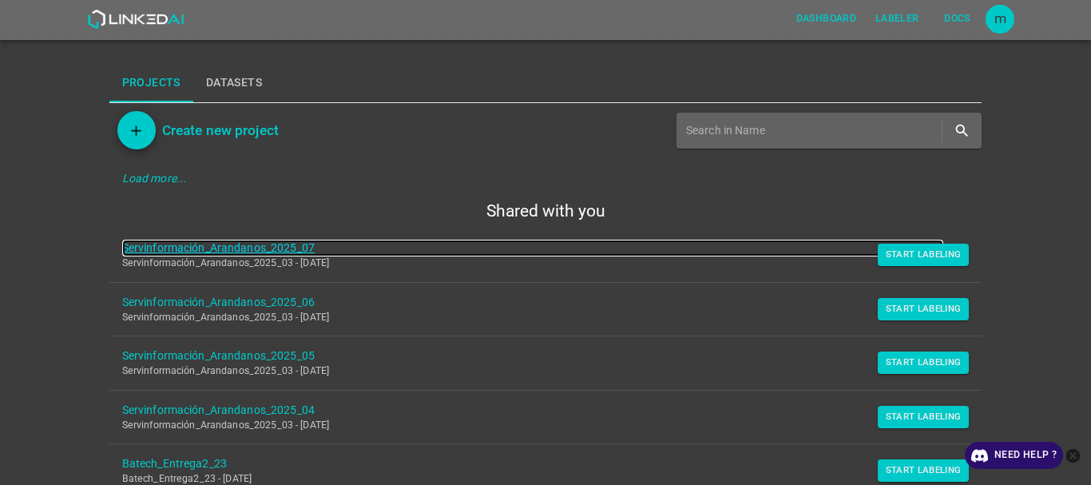
click at [308, 243] on link "Servinformación_Arandanos_2025_07" at bounding box center [533, 248] width 822 height 17
